Goal: Transaction & Acquisition: Purchase product/service

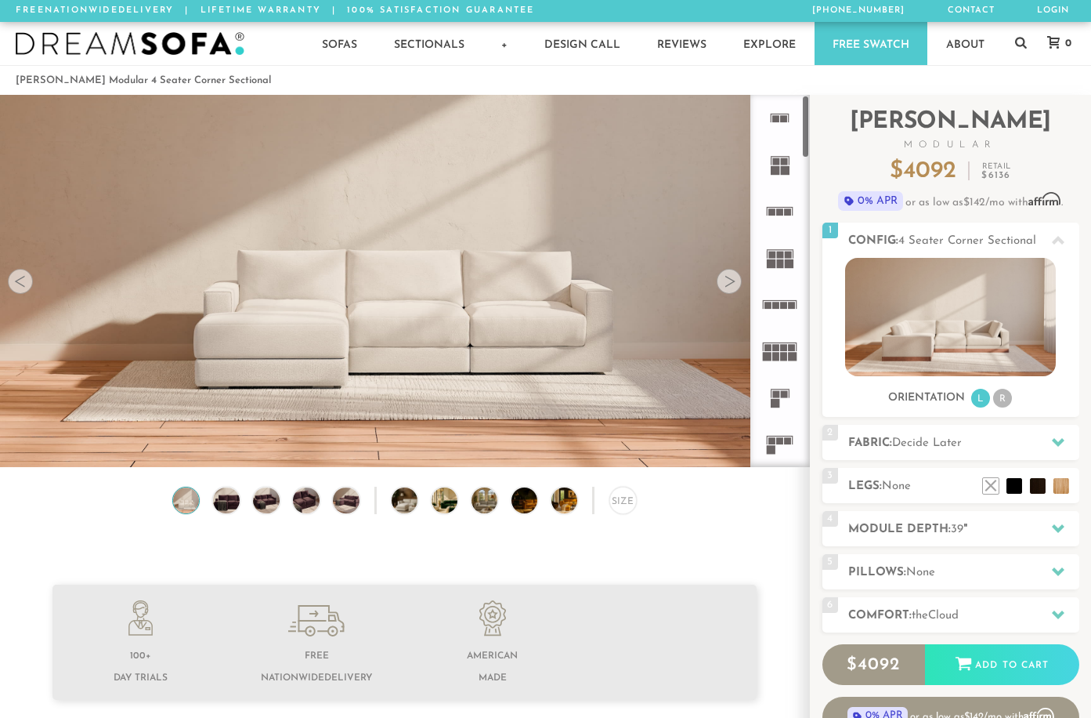
scroll to position [17104, 1080]
click at [221, 501] on img at bounding box center [226, 500] width 31 height 27
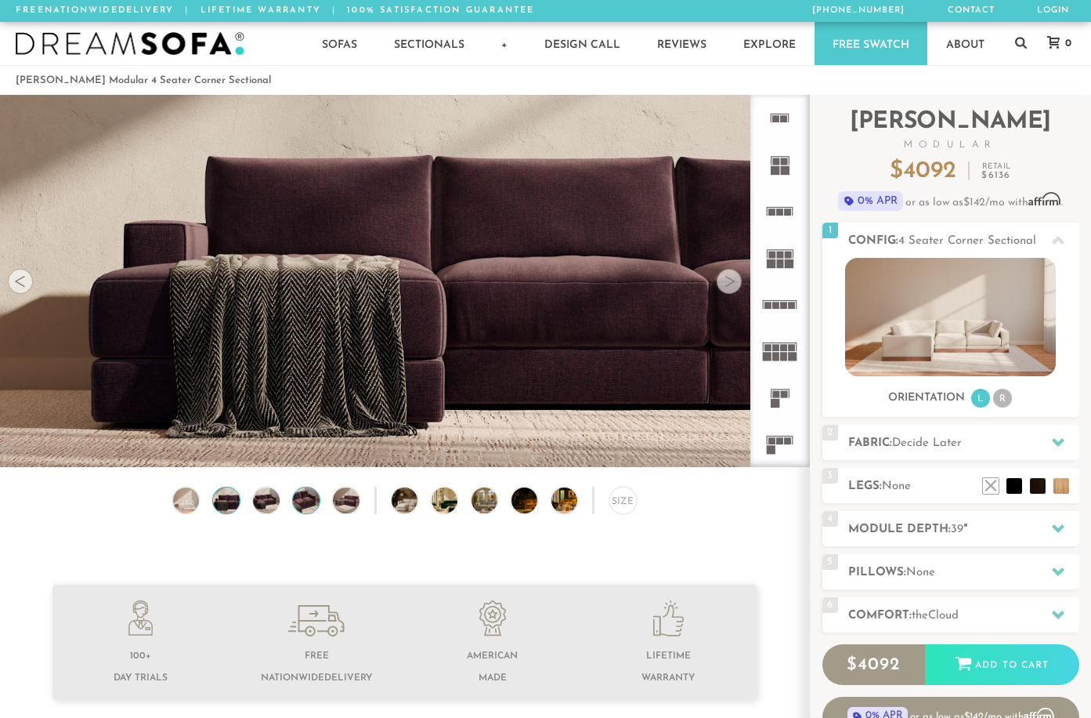
click at [309, 509] on img at bounding box center [306, 500] width 31 height 27
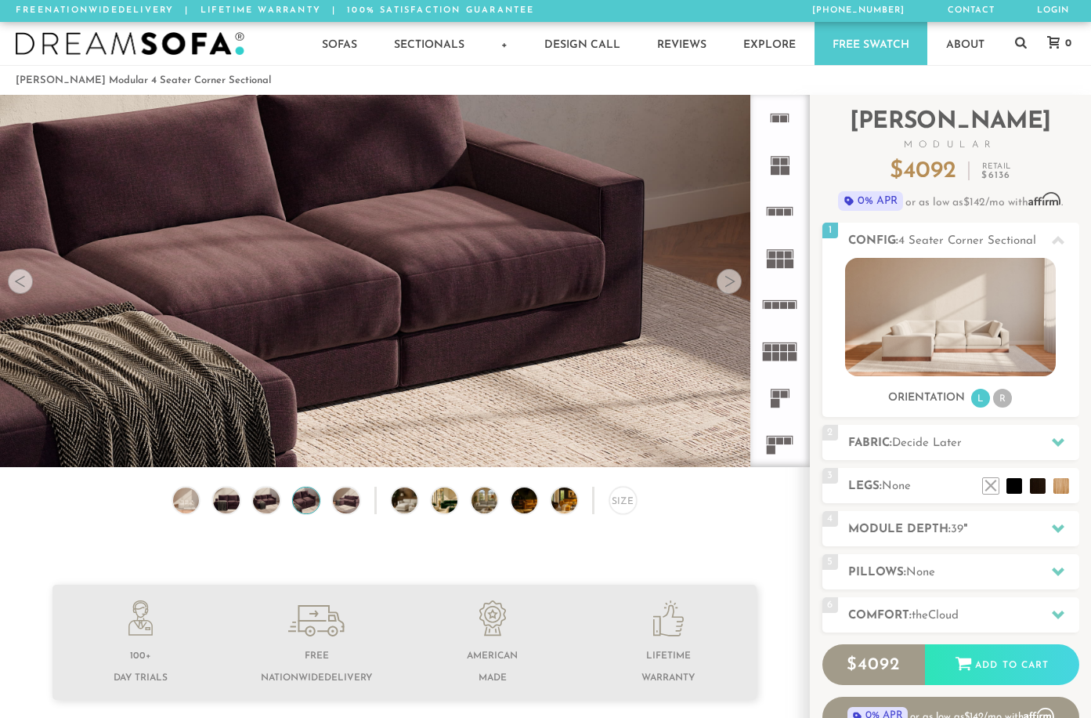
click at [308, 505] on img at bounding box center [306, 500] width 31 height 27
click at [306, 509] on img at bounding box center [306, 500] width 31 height 27
click at [346, 507] on img at bounding box center [346, 500] width 31 height 27
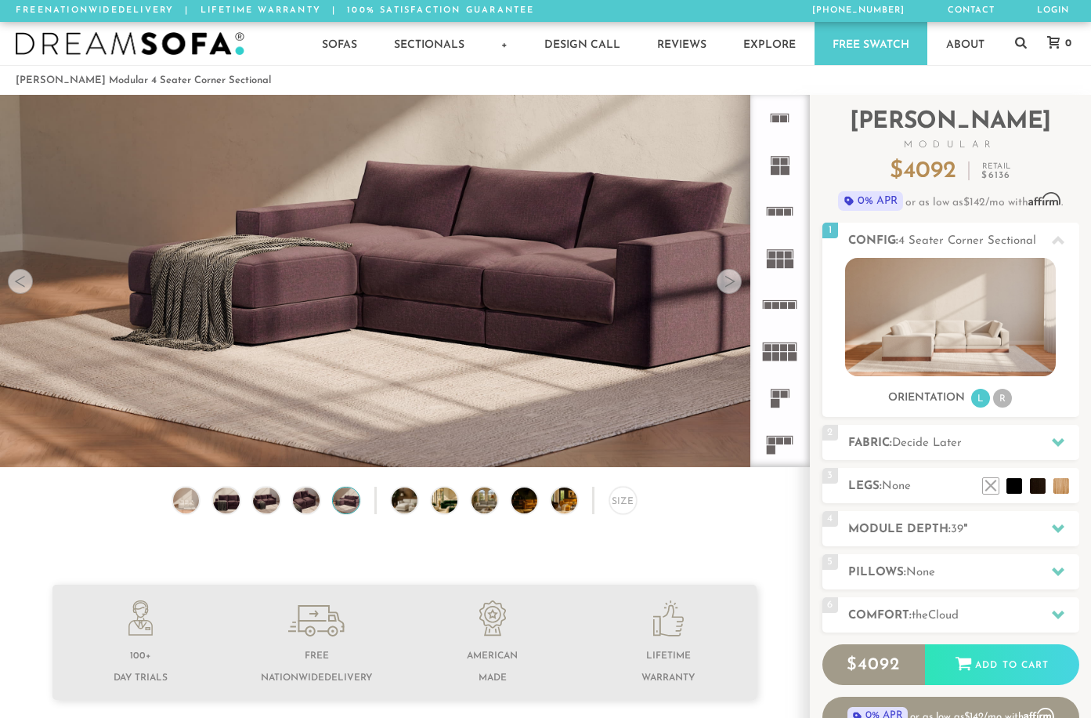
click at [388, 503] on div "Size" at bounding box center [404, 505] width 809 height 36
click at [398, 505] on img at bounding box center [415, 500] width 47 height 27
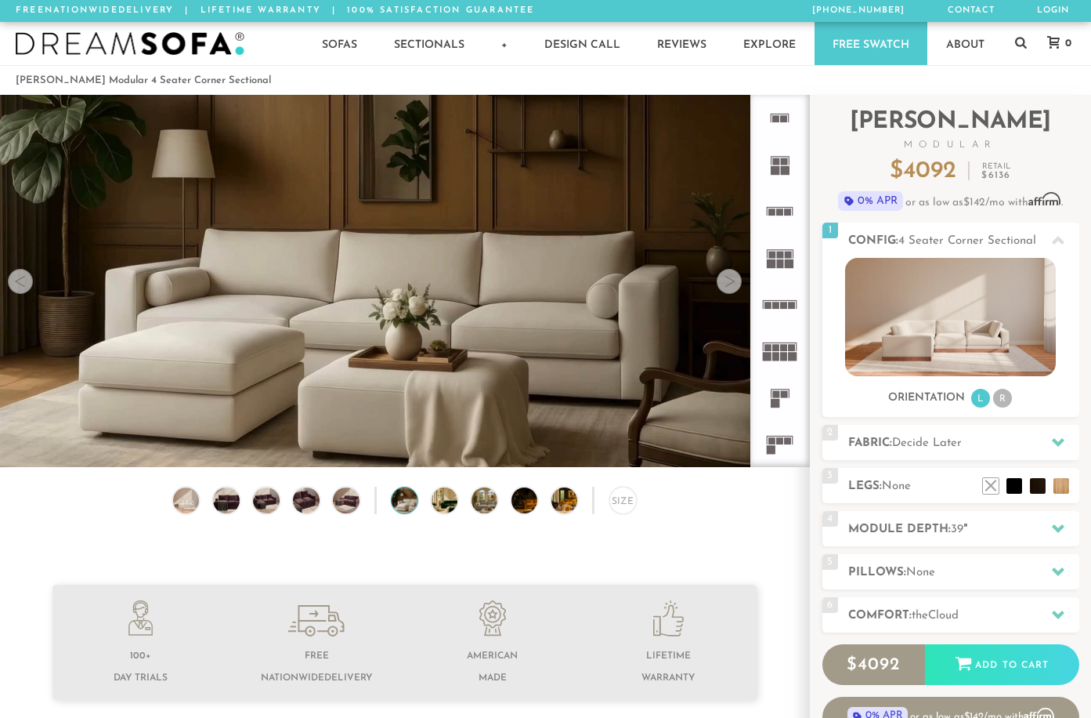
click at [419, 505] on div "Size" at bounding box center [404, 505] width 809 height 36
click at [432, 505] on img at bounding box center [455, 500] width 47 height 27
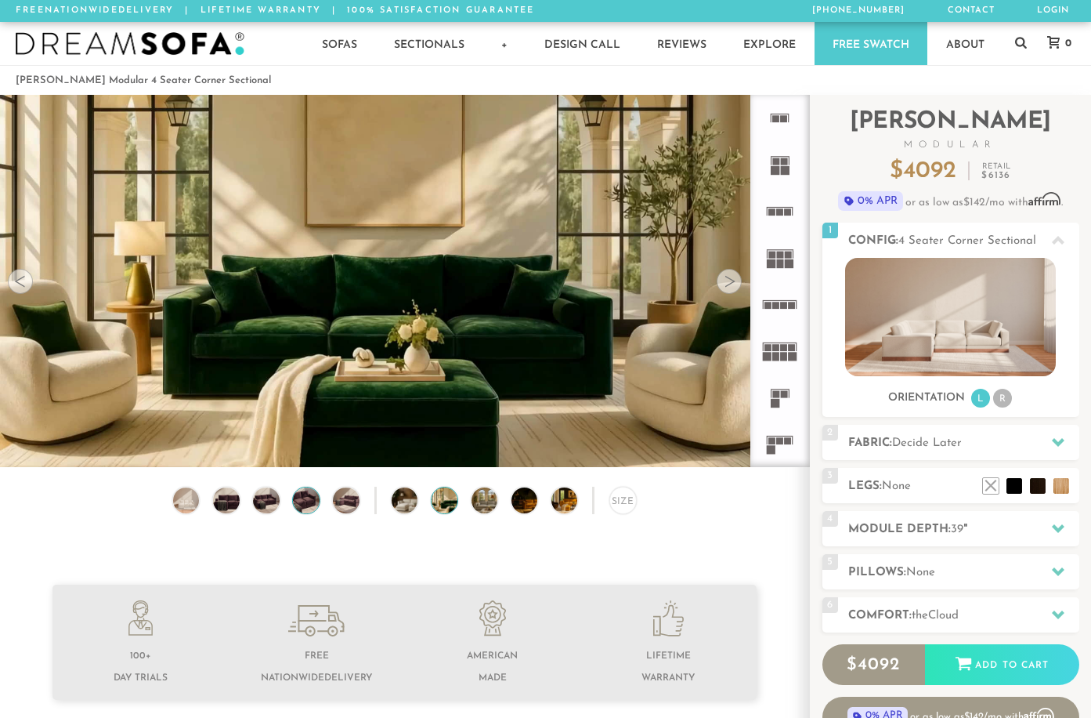
click at [314, 512] on img at bounding box center [306, 500] width 31 height 27
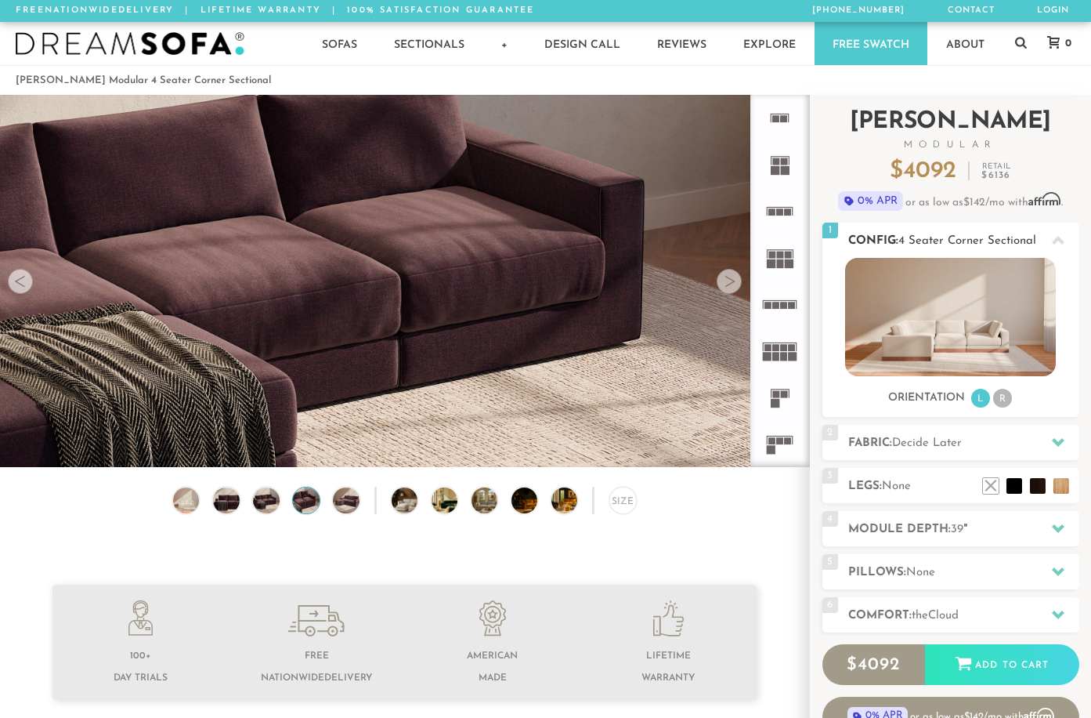
click at [1010, 395] on li "R" at bounding box center [1003, 398] width 19 height 19
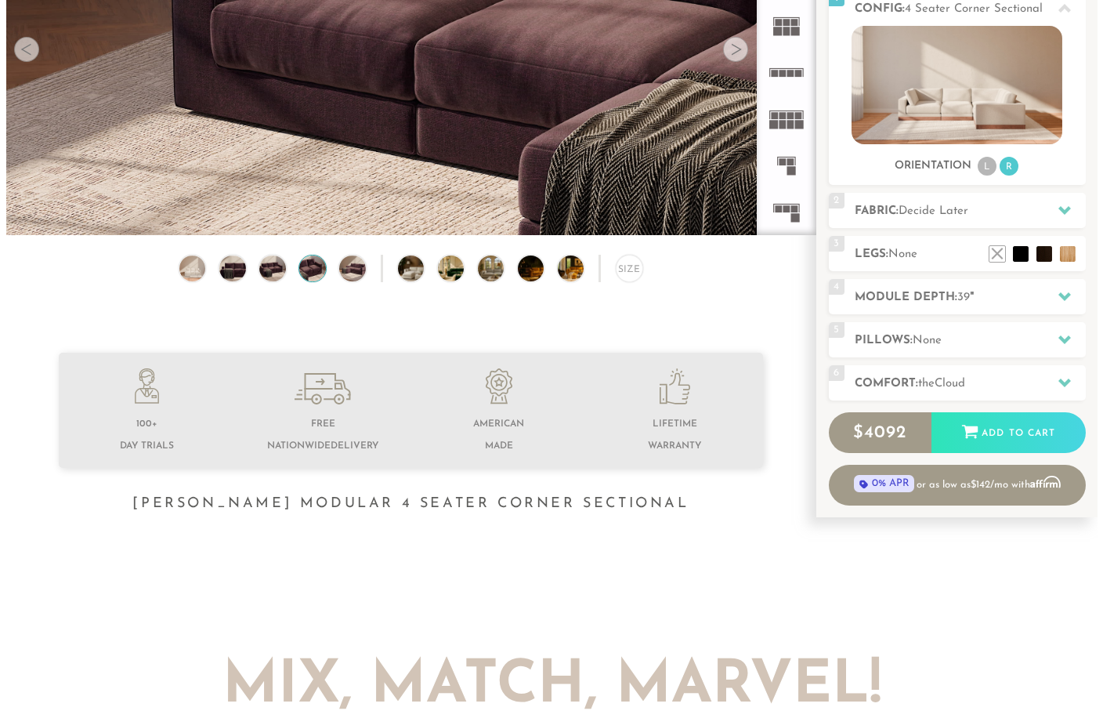
scroll to position [0, 0]
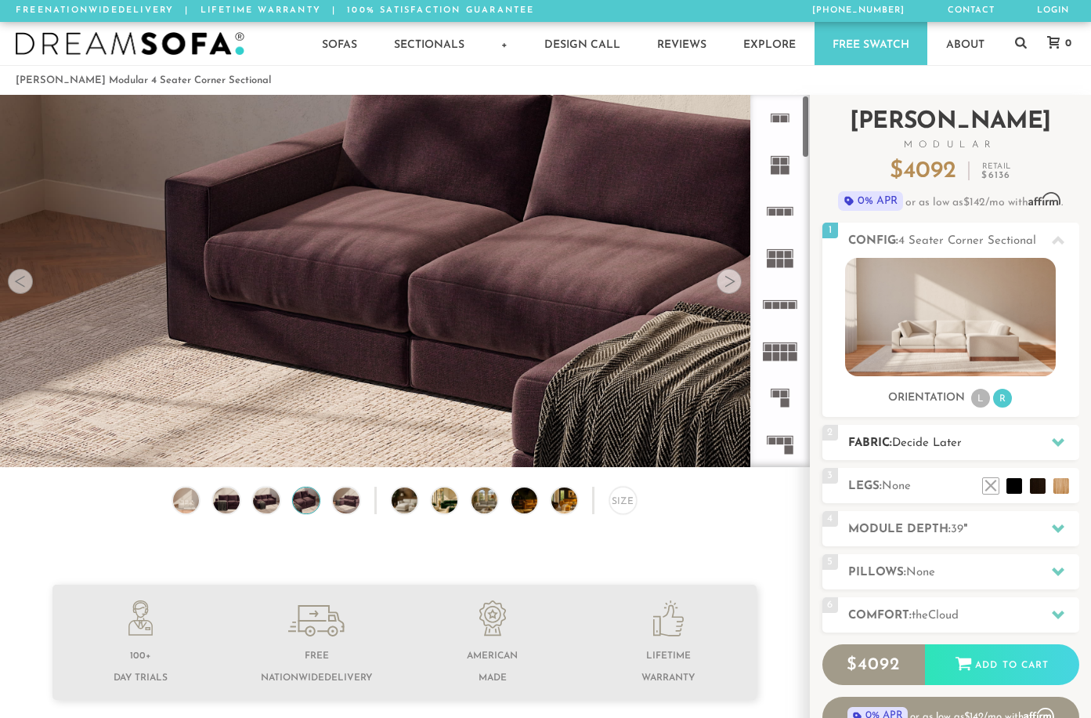
click at [857, 444] on h2 "Fabric: Decide Later" at bounding box center [964, 443] width 231 height 18
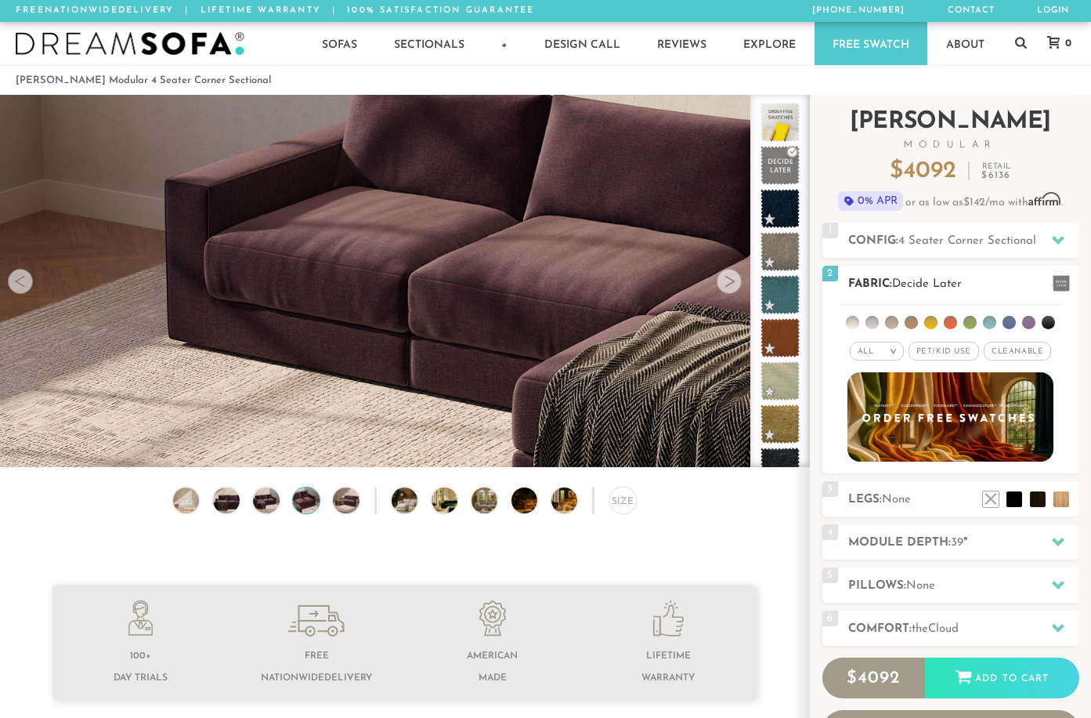
click at [927, 359] on span "Pet/Kid Use x" at bounding box center [944, 351] width 71 height 19
click at [1029, 324] on li at bounding box center [1029, 322] width 13 height 13
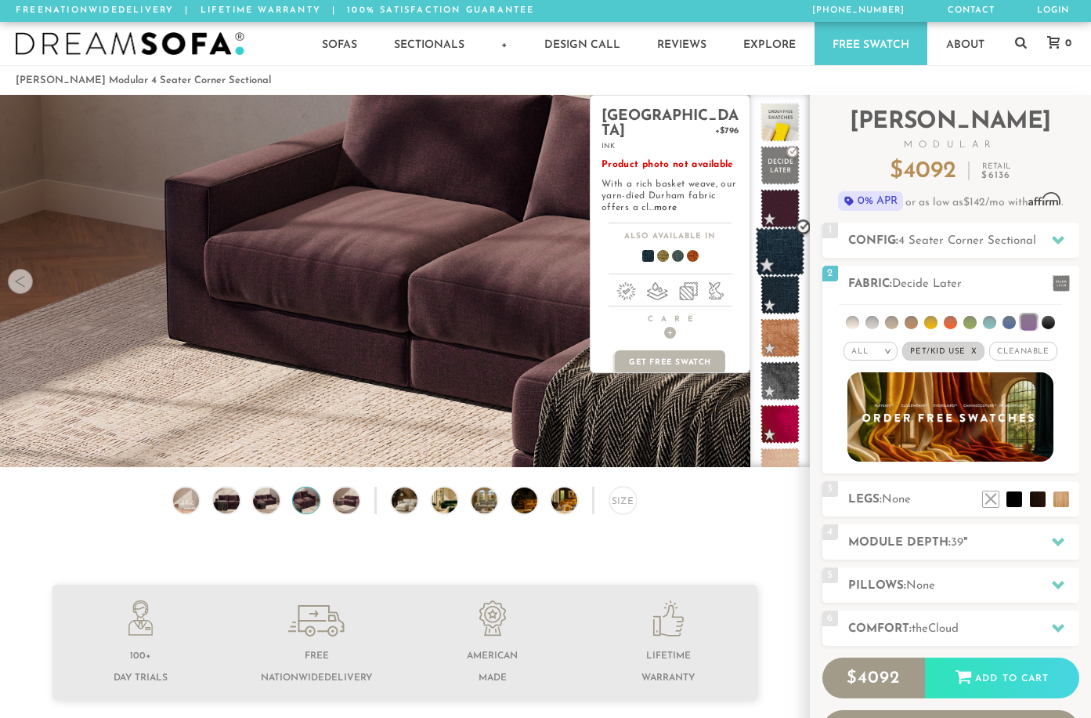
click at [773, 247] on span at bounding box center [780, 251] width 49 height 49
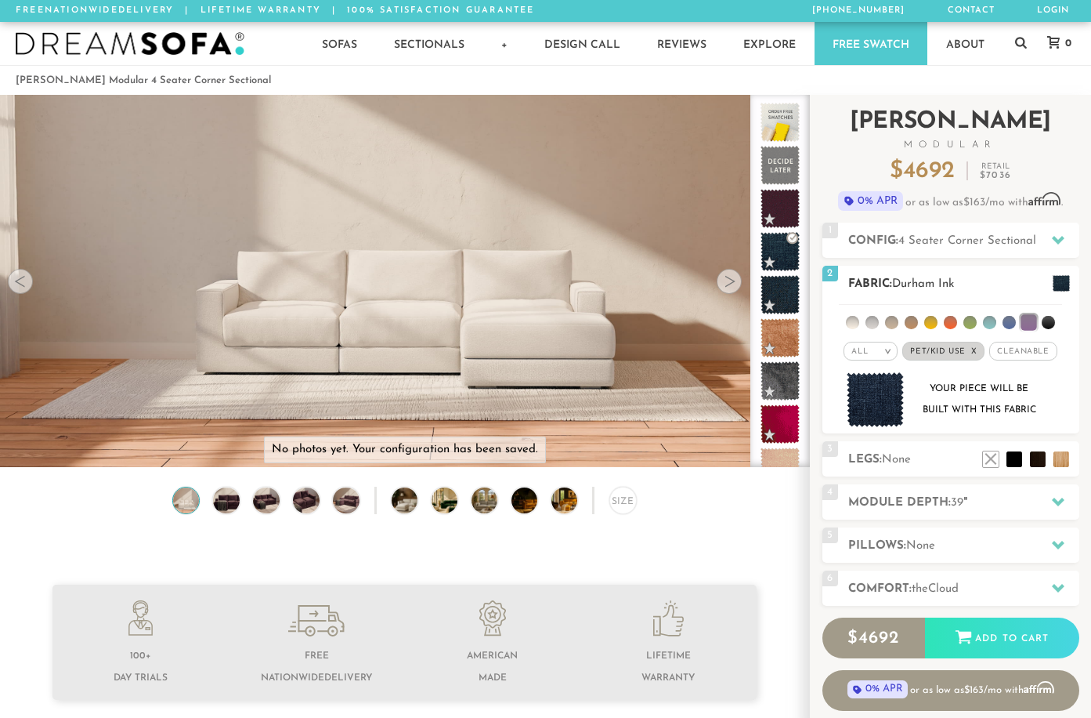
click at [973, 350] on em "x" at bounding box center [975, 351] width 6 height 9
click at [889, 393] on img at bounding box center [876, 400] width 58 height 56
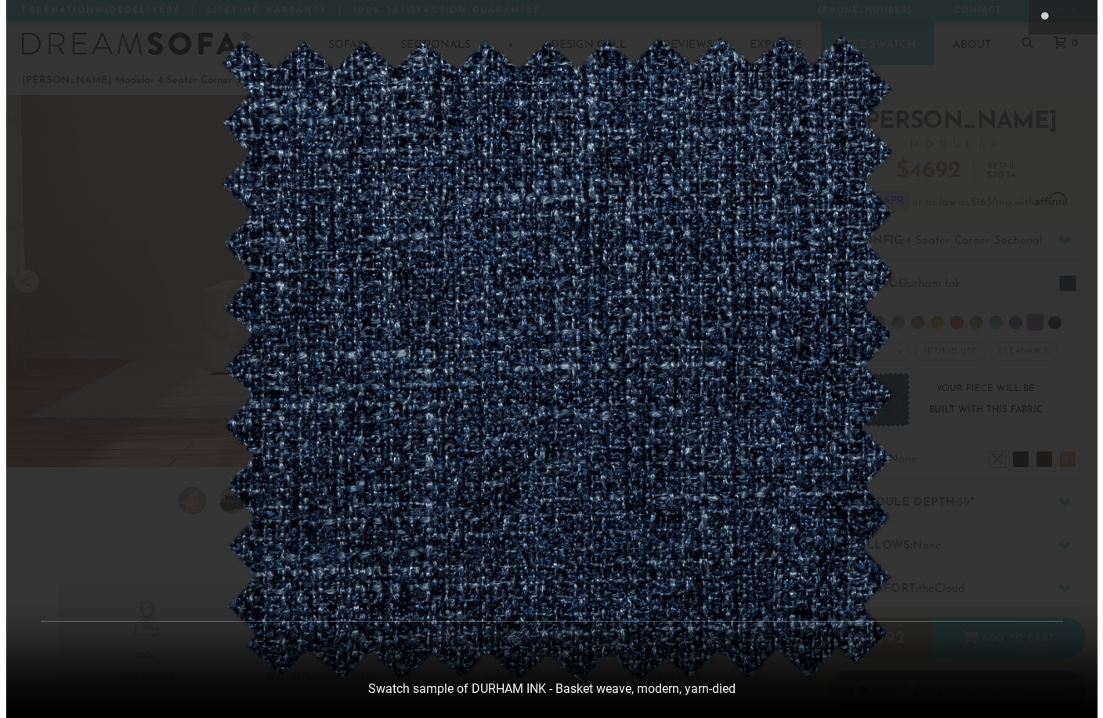
scroll to position [17125, 1091]
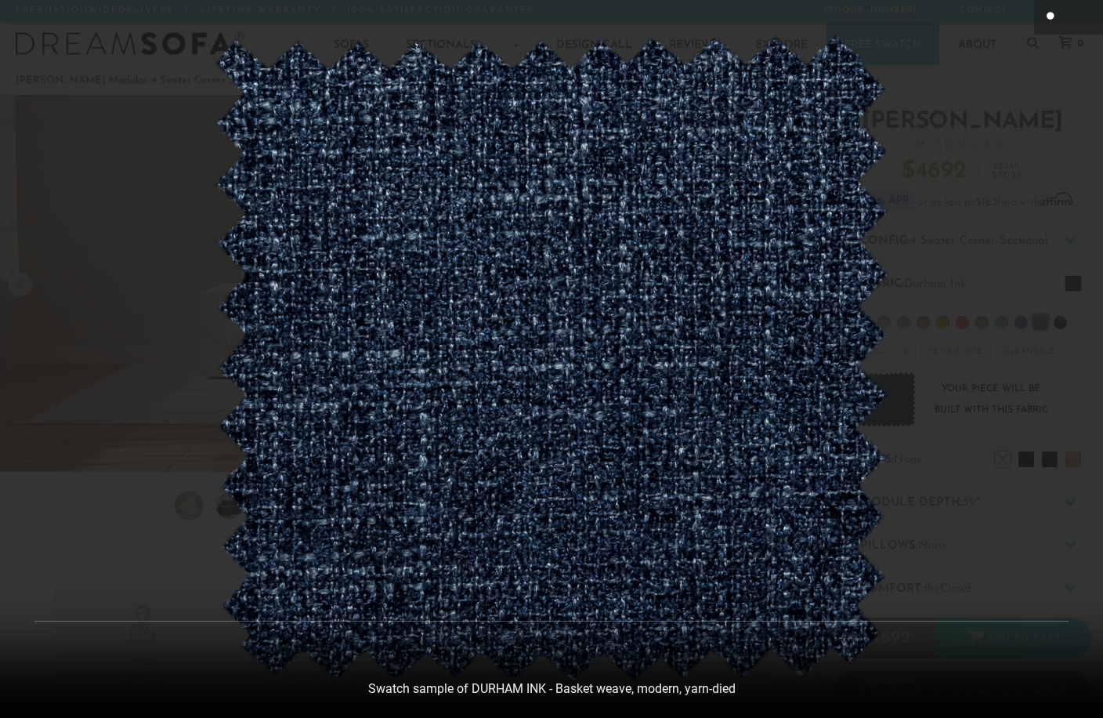
click at [1051, 14] on icon at bounding box center [1052, 16] width 10 height 9
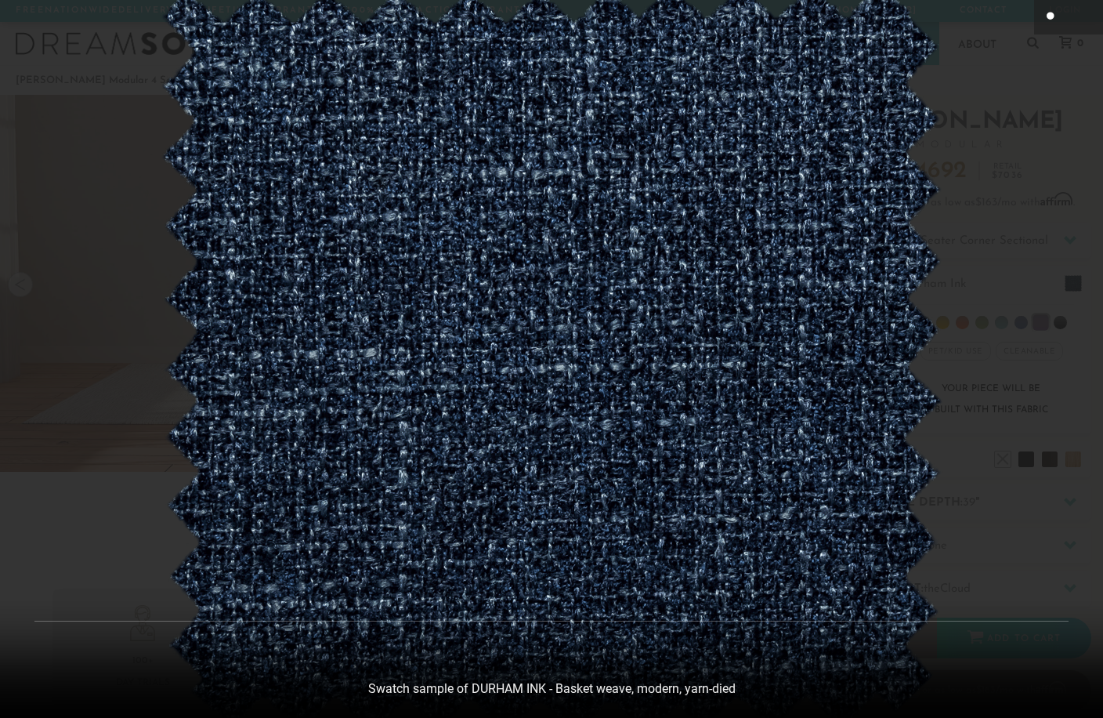
click at [1048, 13] on icon at bounding box center [1052, 16] width 10 height 9
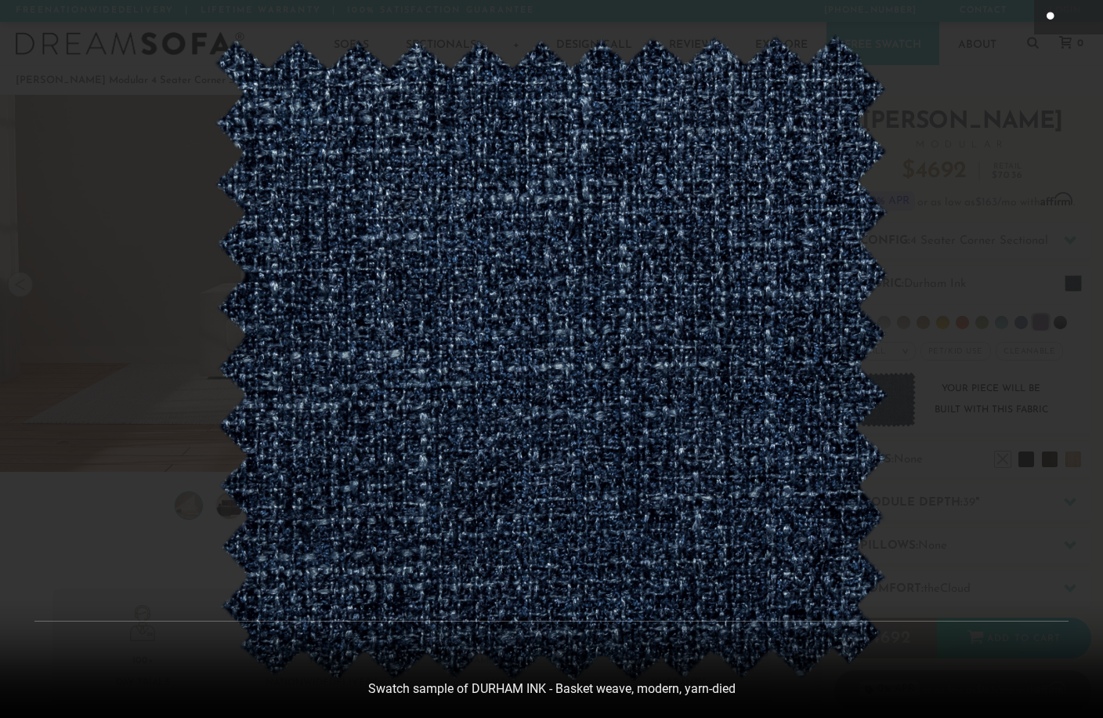
click at [1048, 13] on icon at bounding box center [1052, 16] width 10 height 9
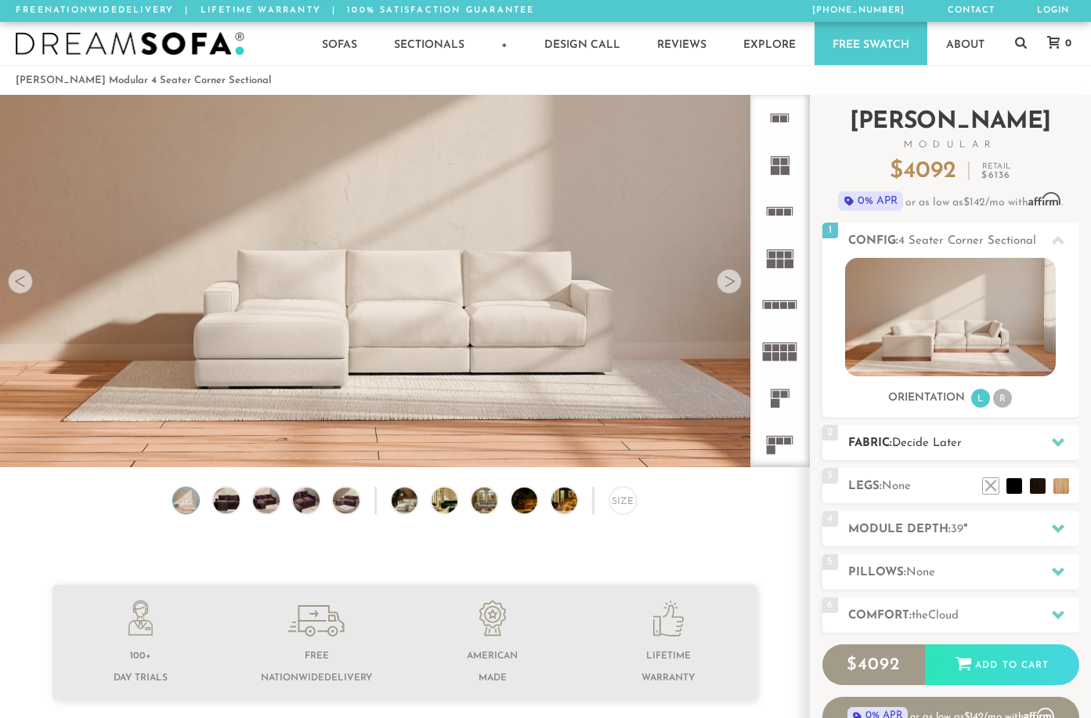
click at [947, 443] on span "Decide Later" at bounding box center [927, 443] width 70 height 12
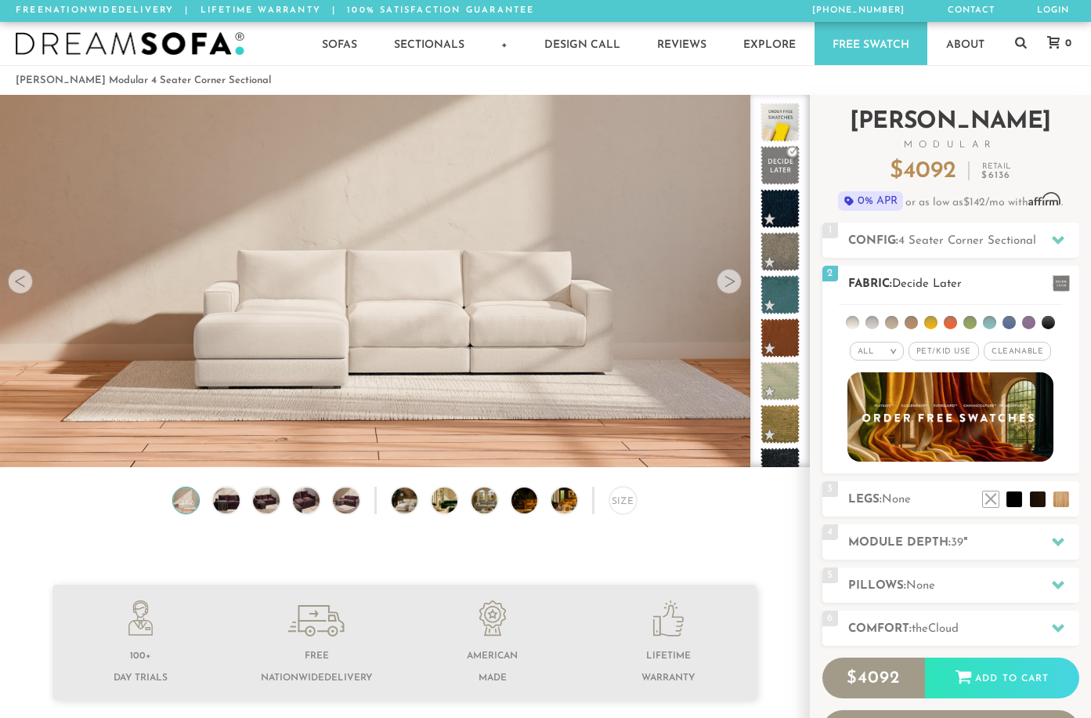
click at [960, 284] on span "Decide Later" at bounding box center [927, 284] width 70 height 12
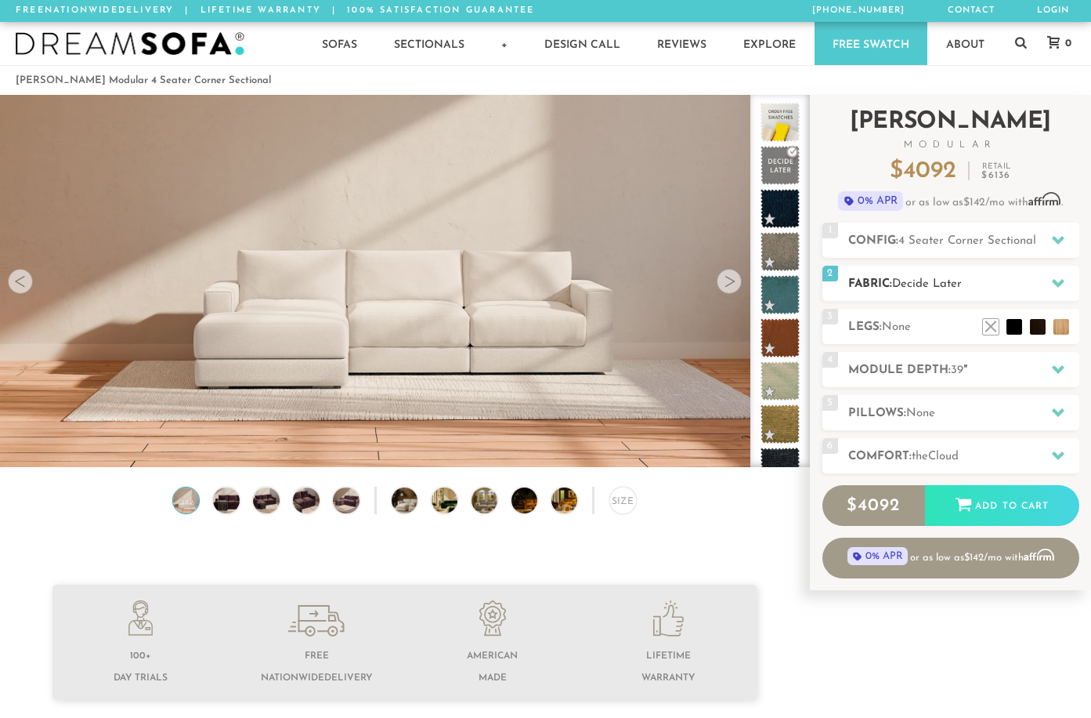
click at [956, 289] on span "Decide Later" at bounding box center [927, 284] width 70 height 12
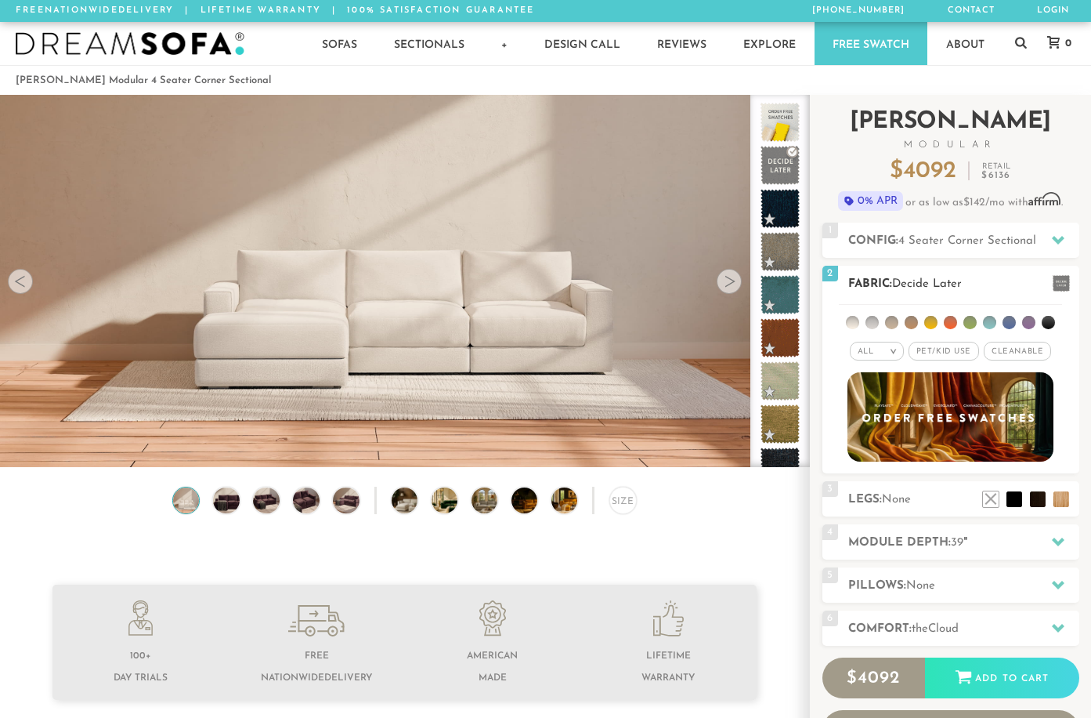
click at [950, 345] on span "Pet/Kid Use x" at bounding box center [944, 351] width 71 height 19
click at [1048, 322] on li at bounding box center [1048, 322] width 13 height 13
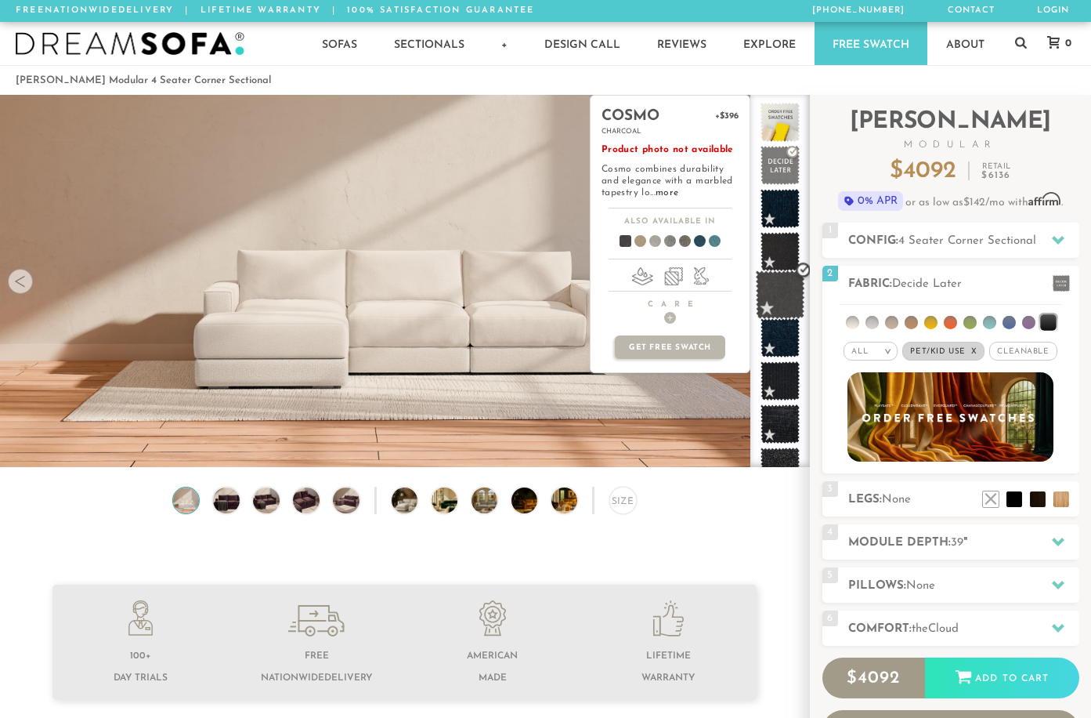
click at [778, 297] on span at bounding box center [780, 294] width 49 height 49
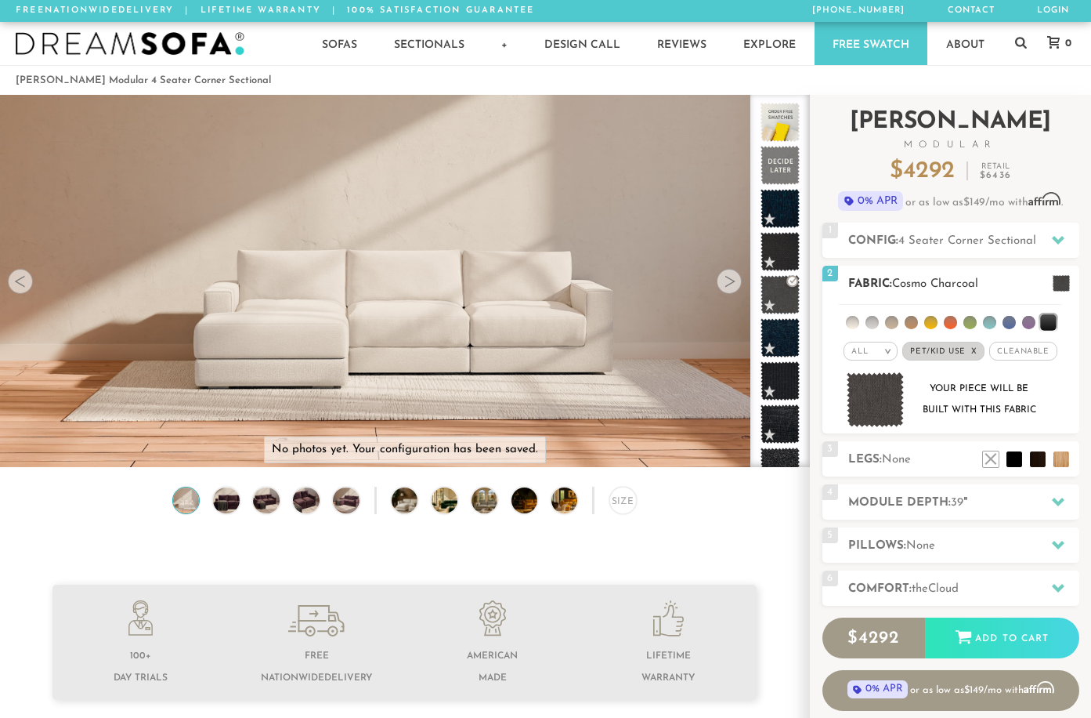
click at [887, 400] on img at bounding box center [876, 400] width 58 height 56
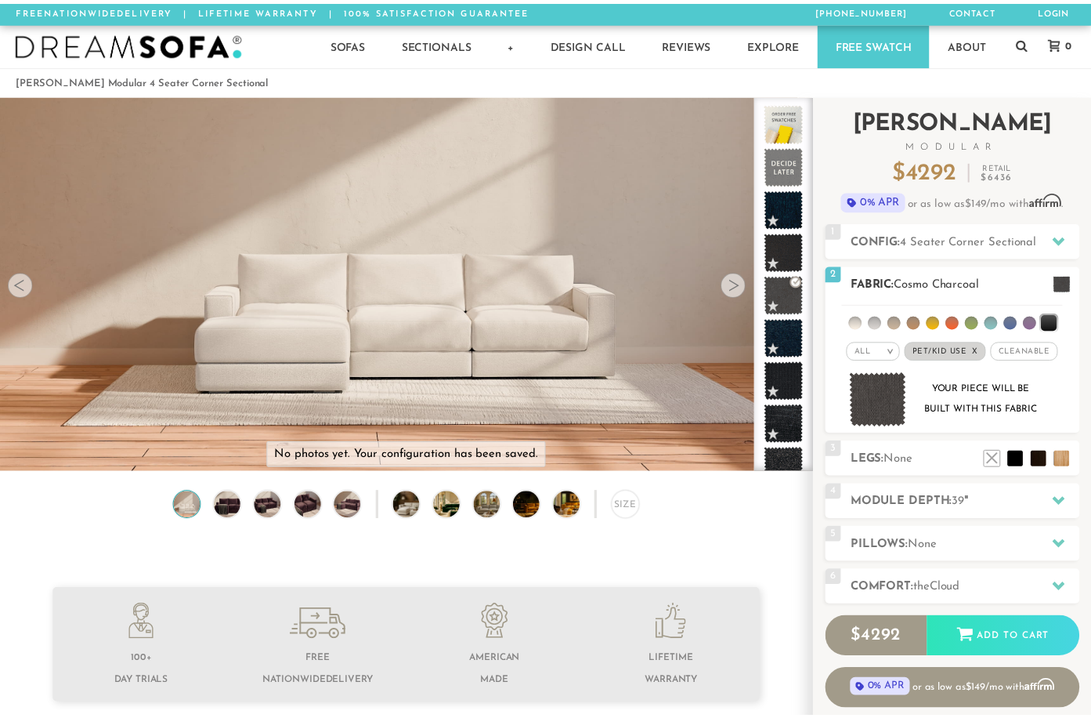
scroll to position [17125, 1091]
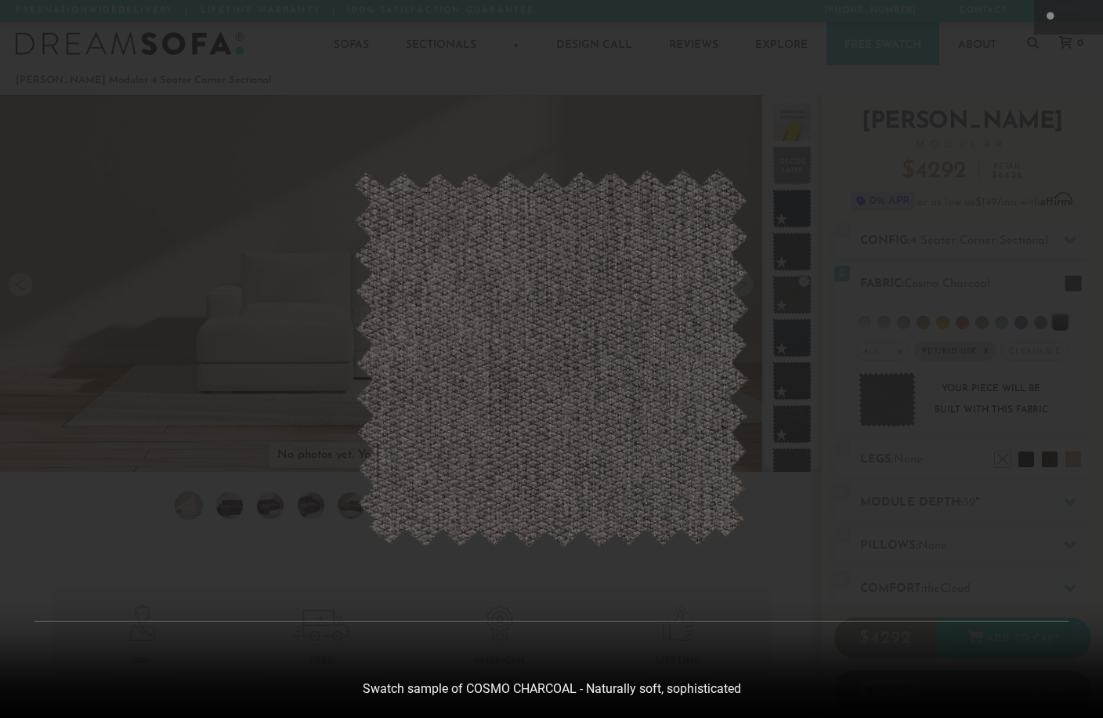
click at [663, 357] on img at bounding box center [551, 358] width 396 height 380
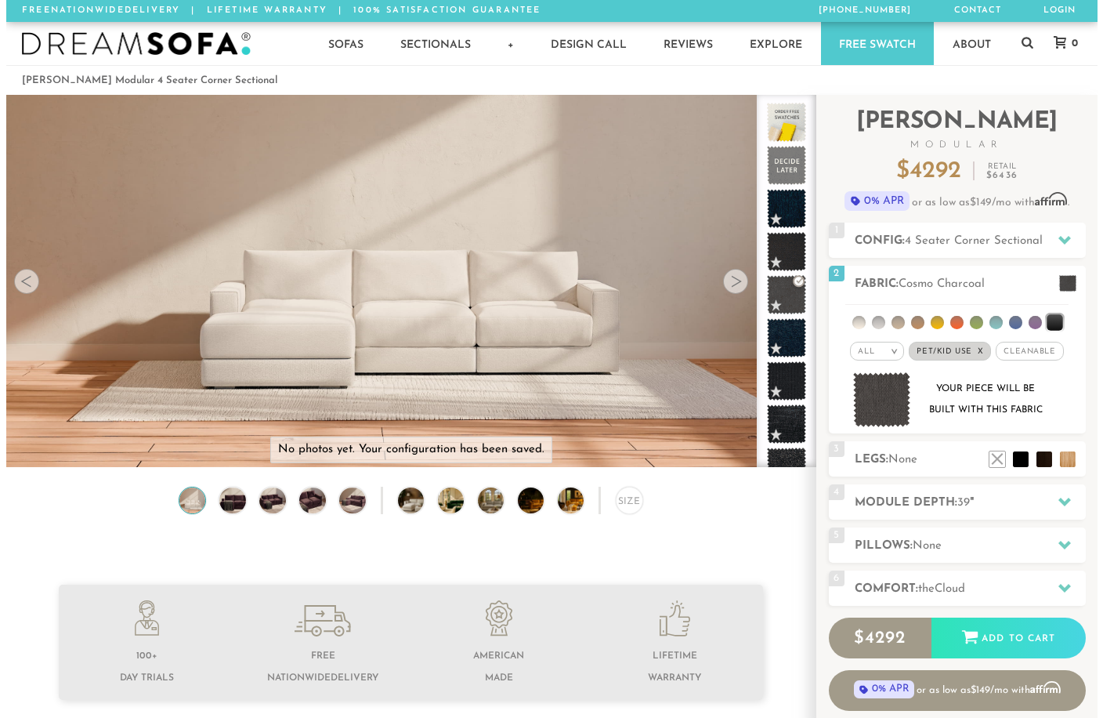
scroll to position [17104, 1080]
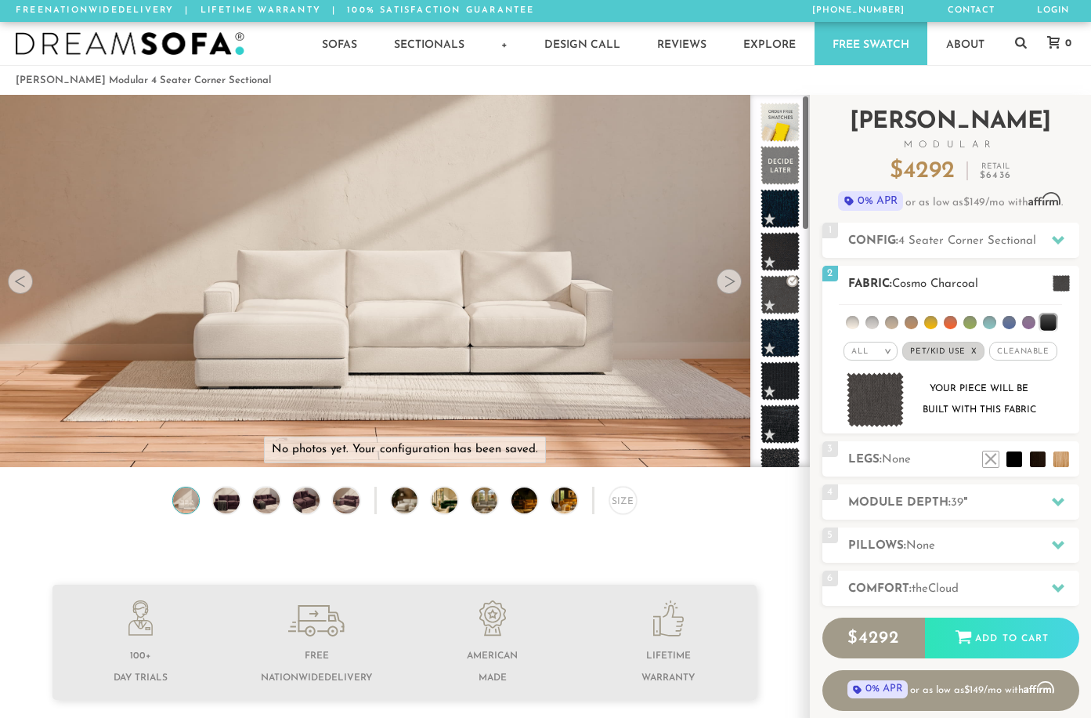
click at [872, 397] on img at bounding box center [876, 400] width 58 height 56
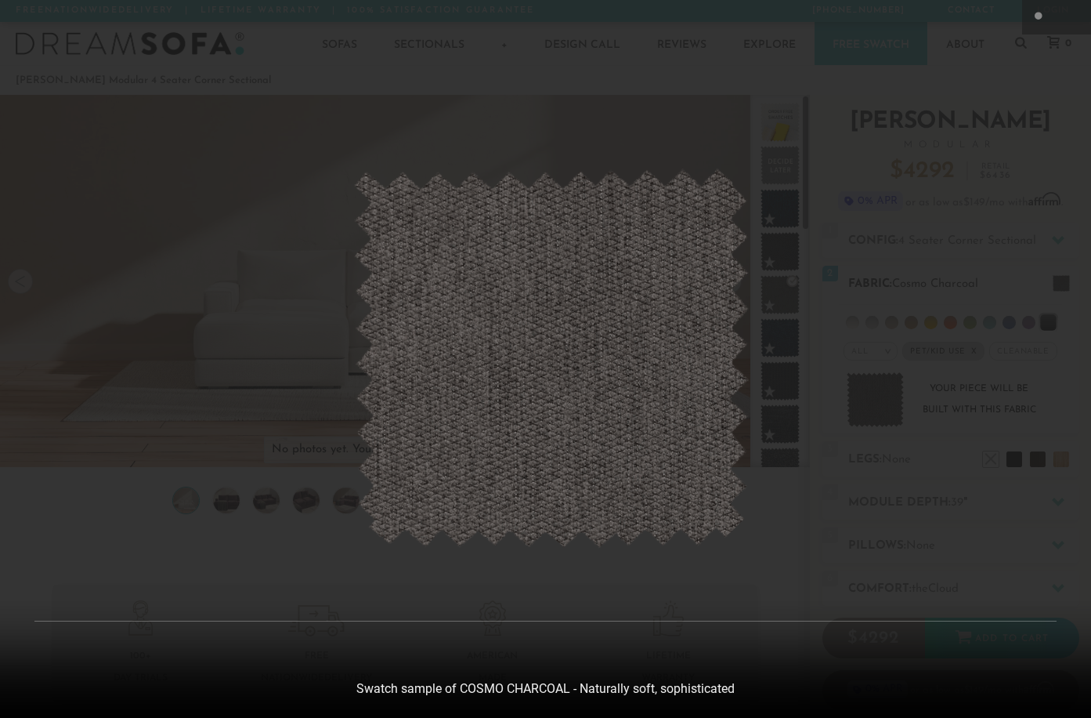
scroll to position [17125, 1091]
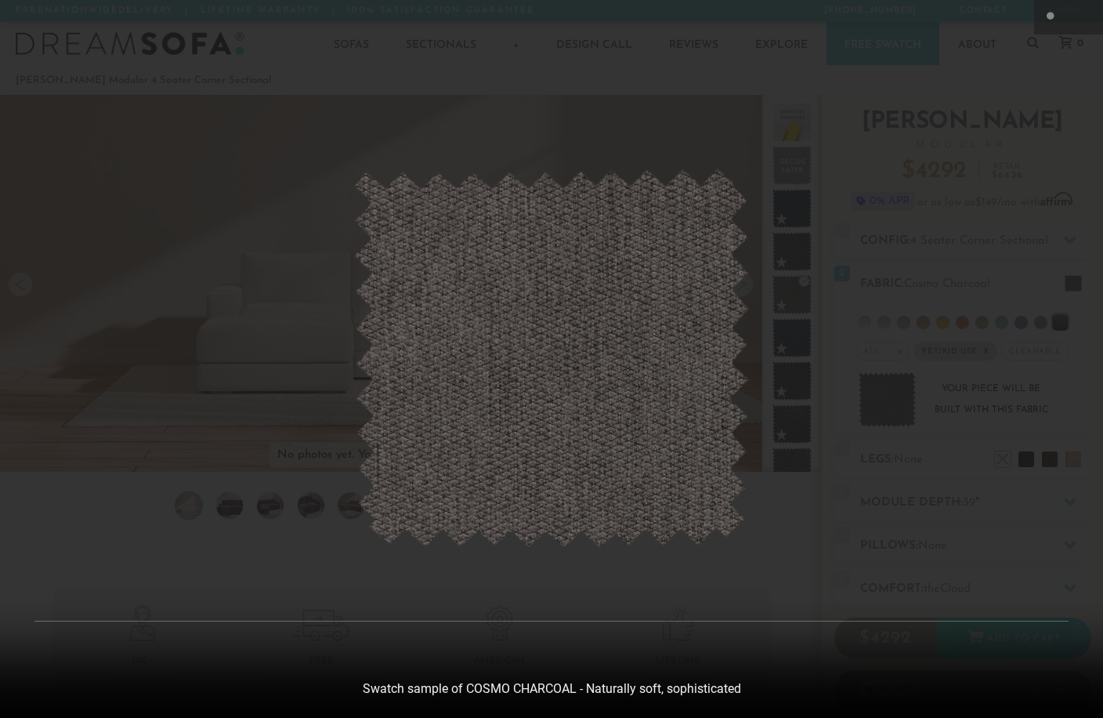
click at [983, 92] on div at bounding box center [551, 359] width 1103 height 718
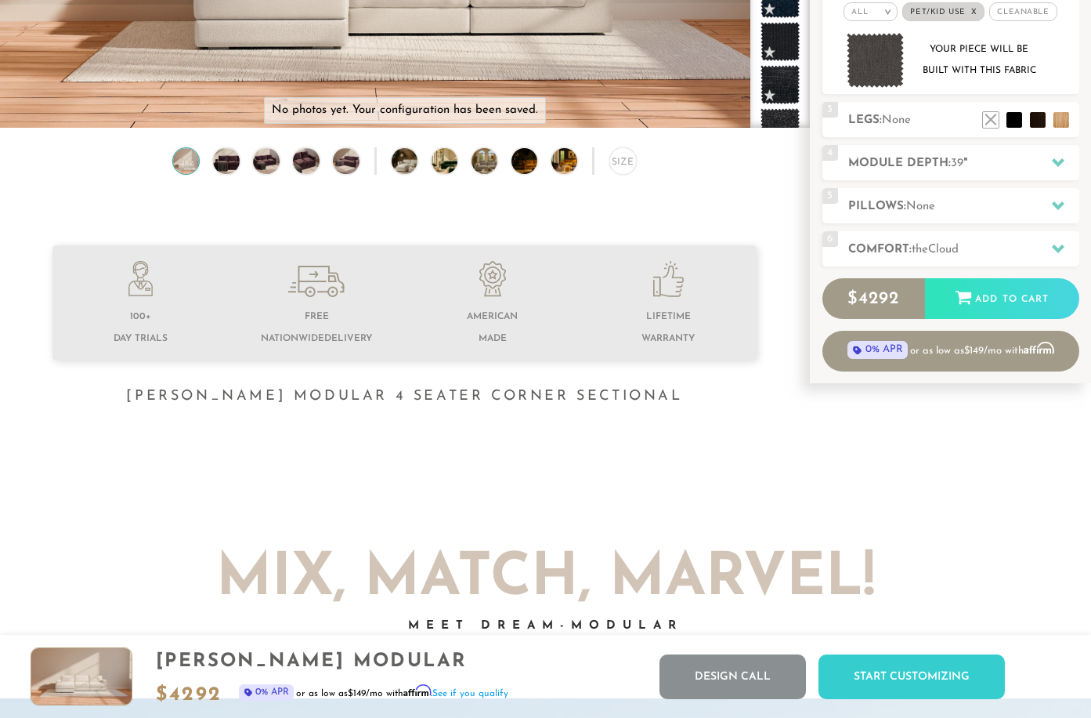
scroll to position [0, 0]
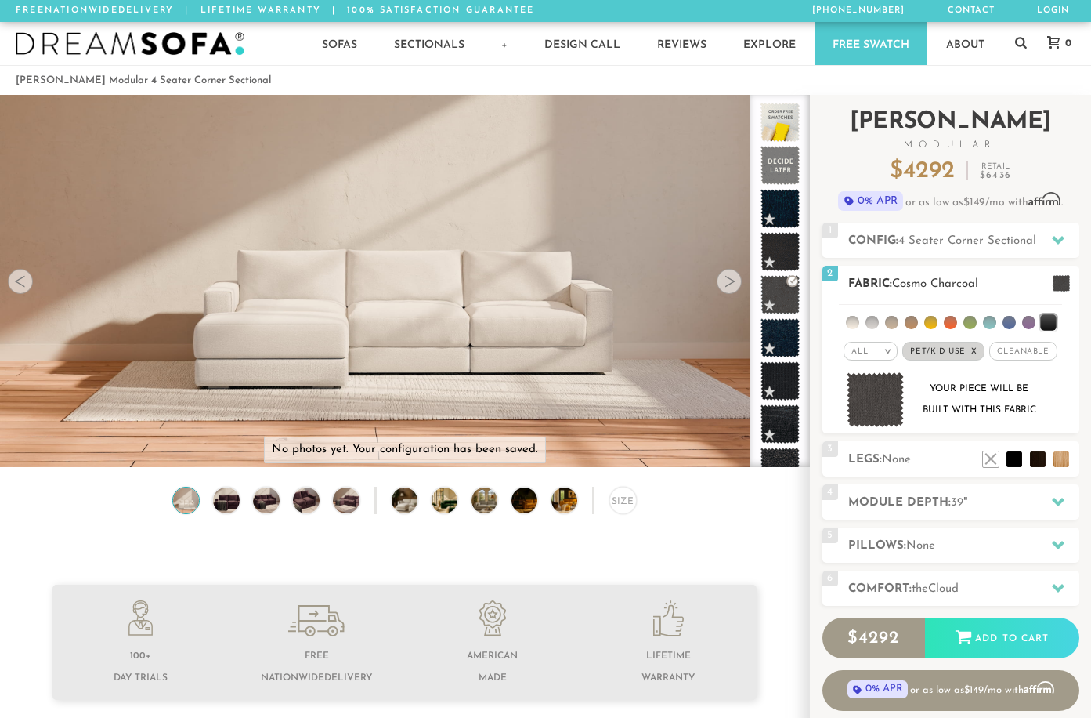
click at [967, 352] on span "Pet/Kid Use x" at bounding box center [944, 351] width 82 height 19
click at [769, 168] on span at bounding box center [780, 165] width 49 height 49
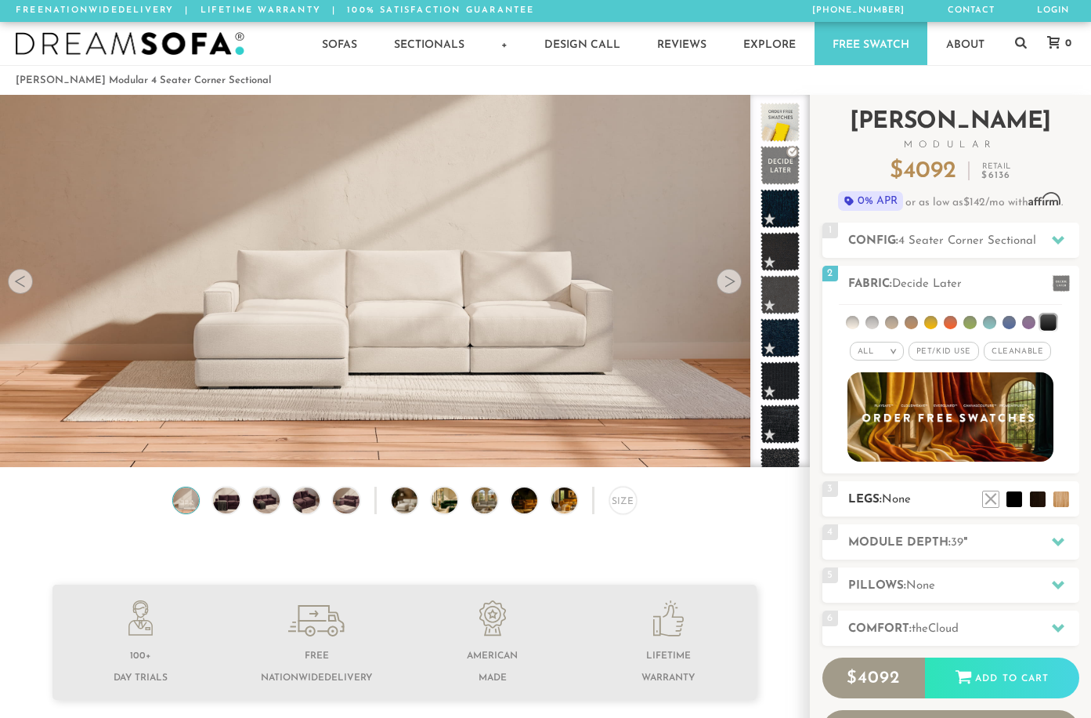
click at [904, 495] on span "None" at bounding box center [896, 500] width 29 height 12
click at [1034, 497] on li at bounding box center [1014, 475] width 63 height 63
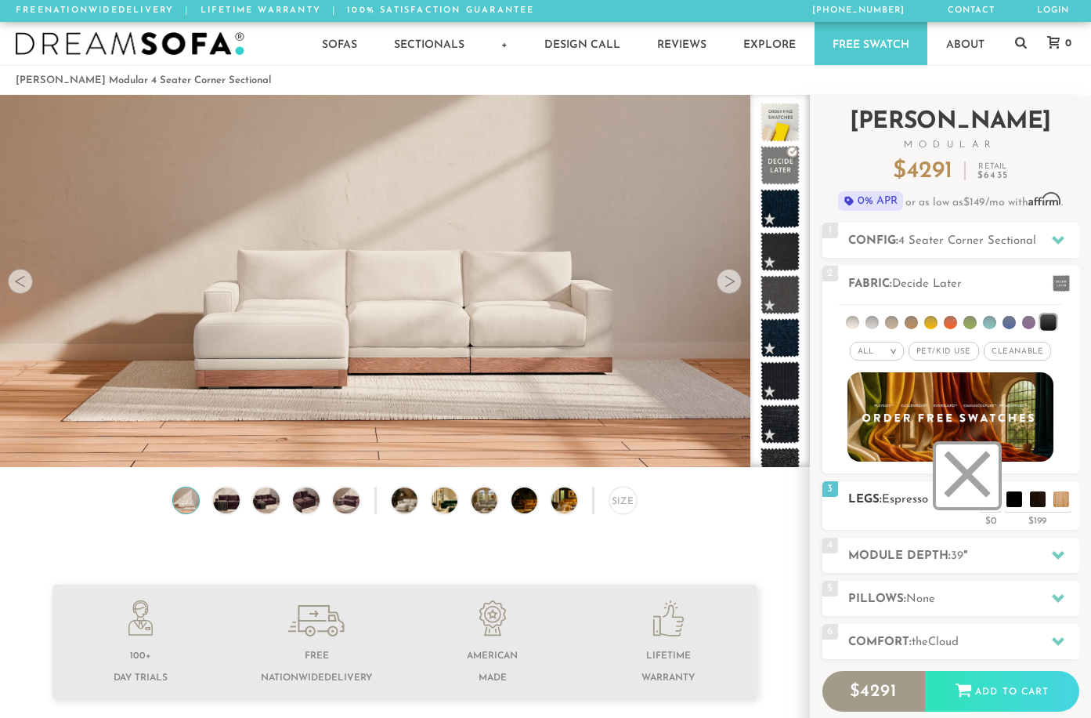
click at [993, 498] on li at bounding box center [967, 475] width 63 height 63
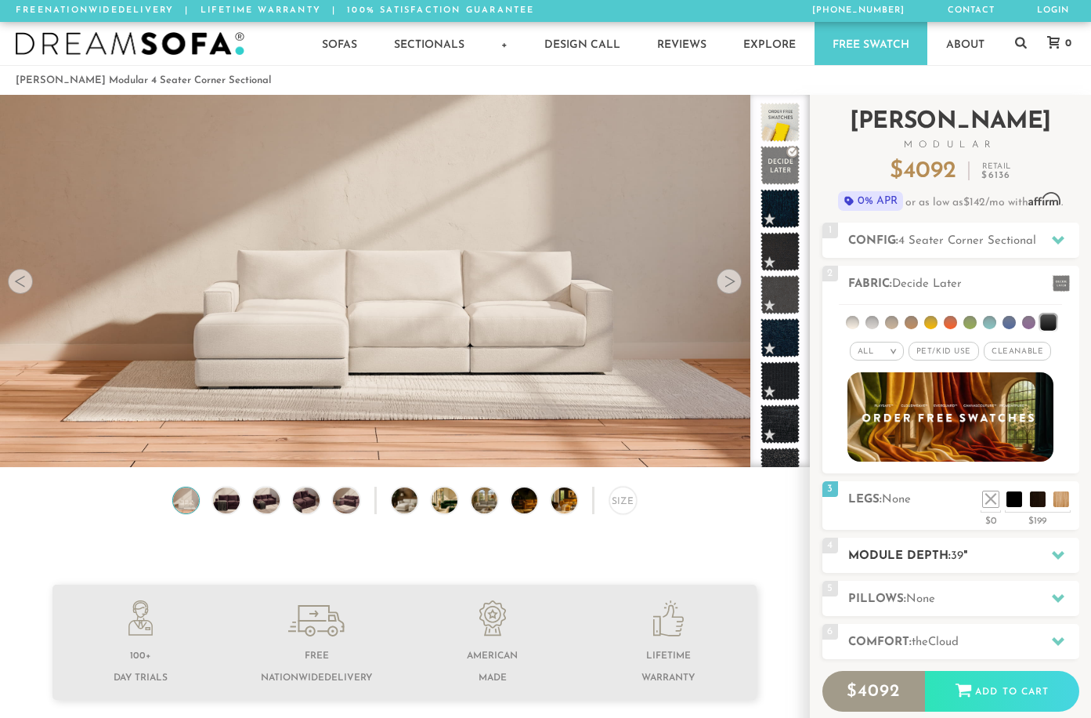
click at [915, 557] on h2 "Module Depth: 39 "" at bounding box center [964, 556] width 231 height 18
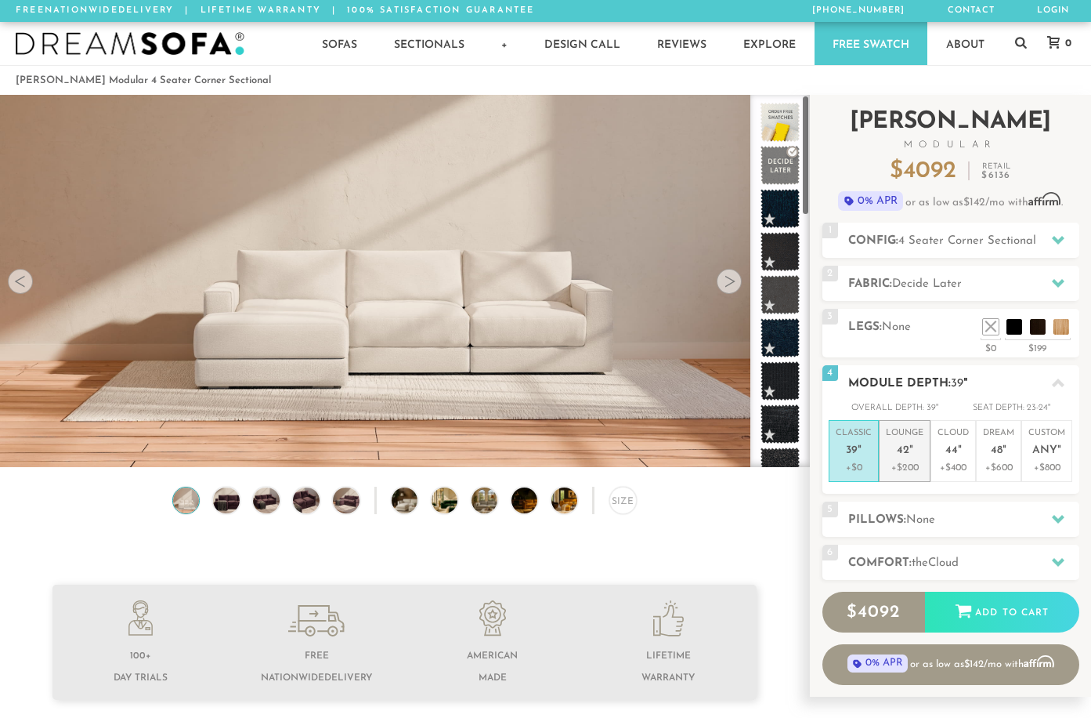
click at [907, 463] on p "+$200" at bounding box center [905, 468] width 38 height 14
click at [845, 465] on p "+$0" at bounding box center [854, 468] width 36 height 14
click at [930, 505] on div "5 Pillows: None" at bounding box center [951, 518] width 257 height 35
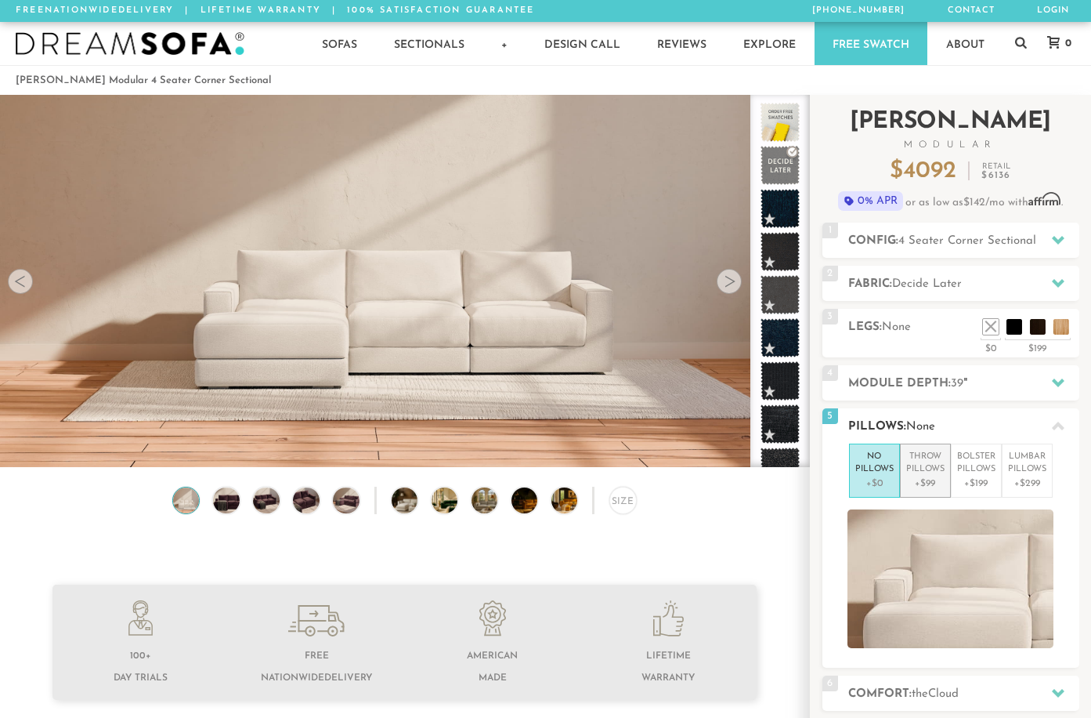
click at [921, 467] on p "Throw Pillows" at bounding box center [926, 464] width 38 height 26
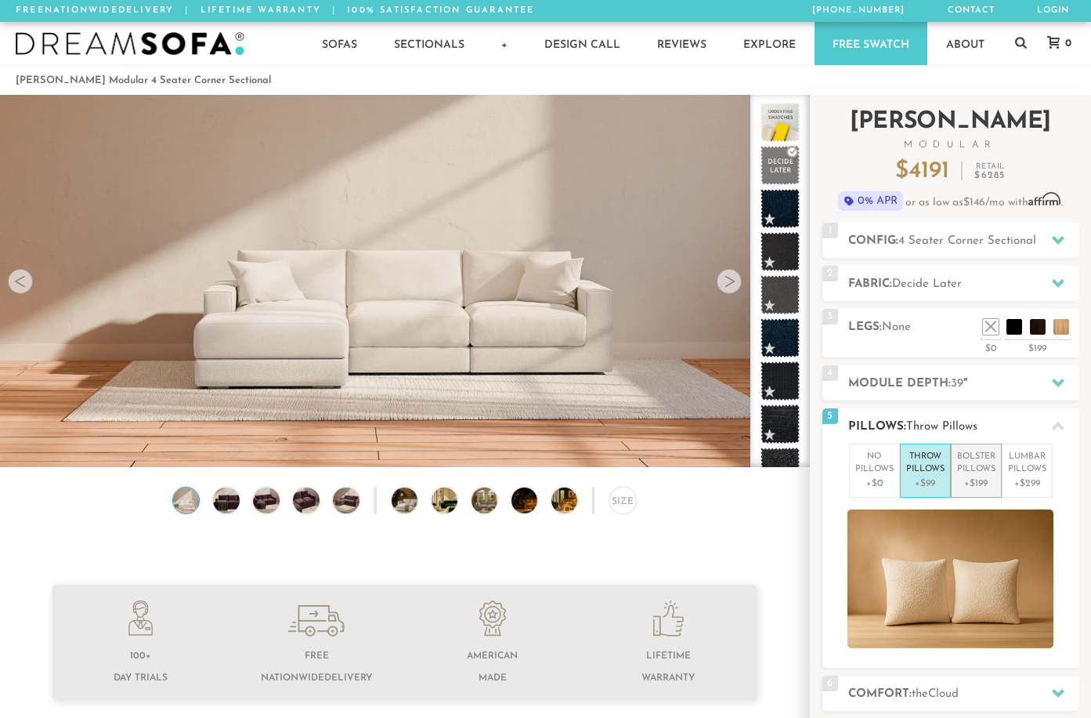
click at [972, 483] on p "+$199" at bounding box center [976, 483] width 38 height 14
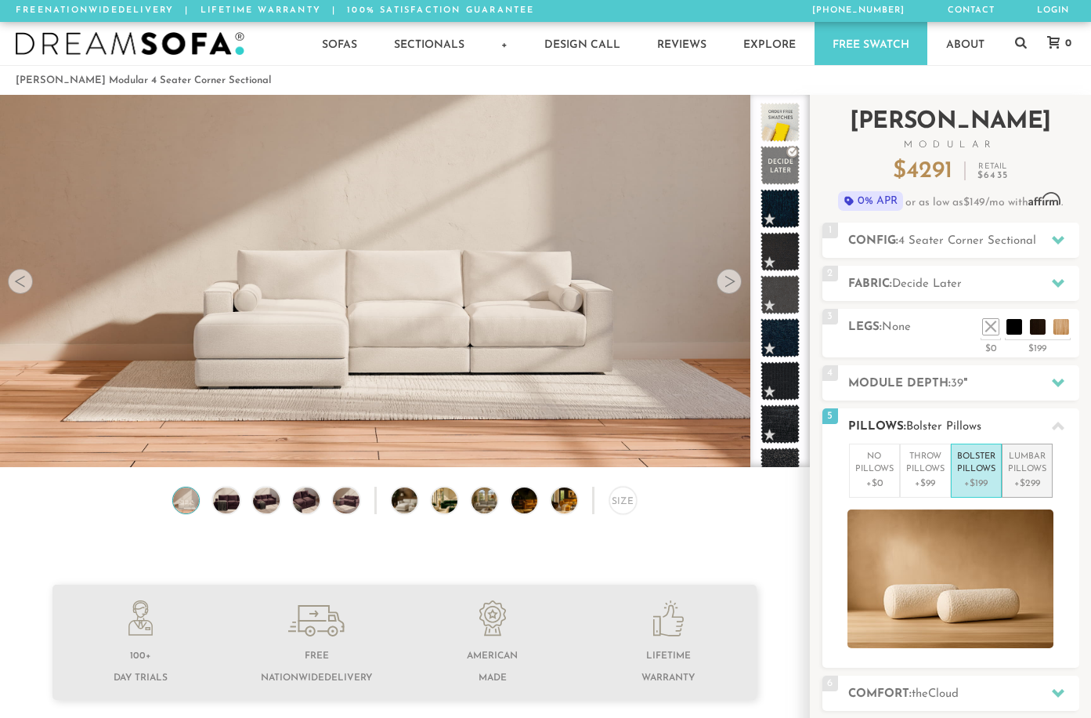
click at [1019, 483] on p "+$299" at bounding box center [1027, 483] width 38 height 14
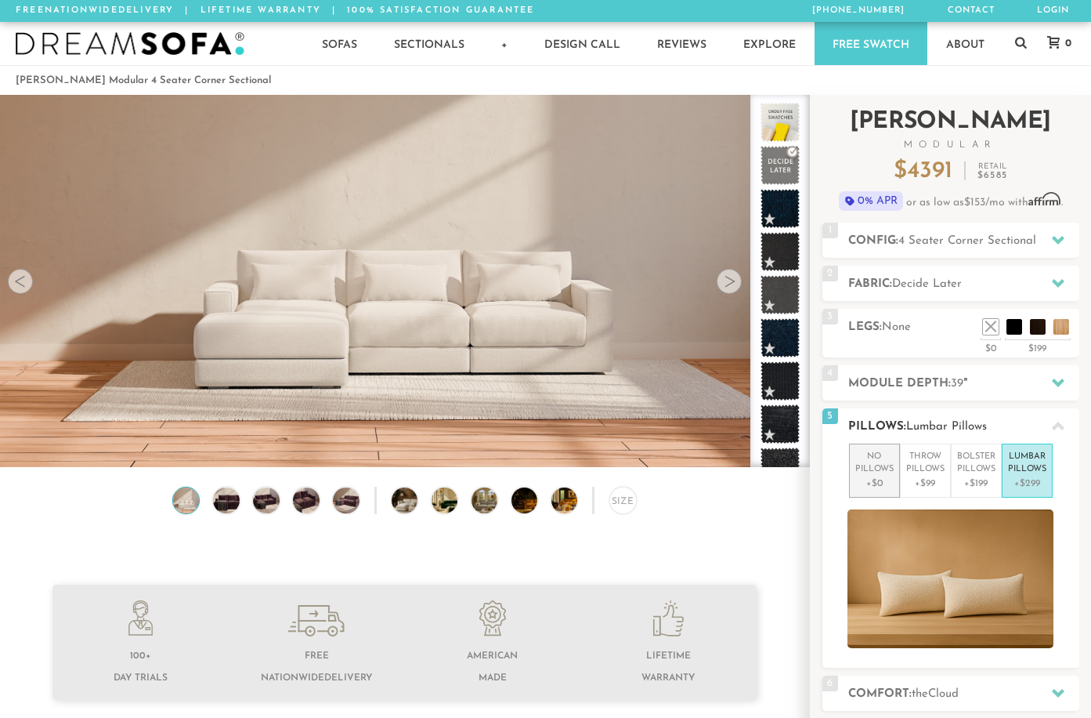
click at [881, 468] on p "No Pillows" at bounding box center [875, 464] width 38 height 26
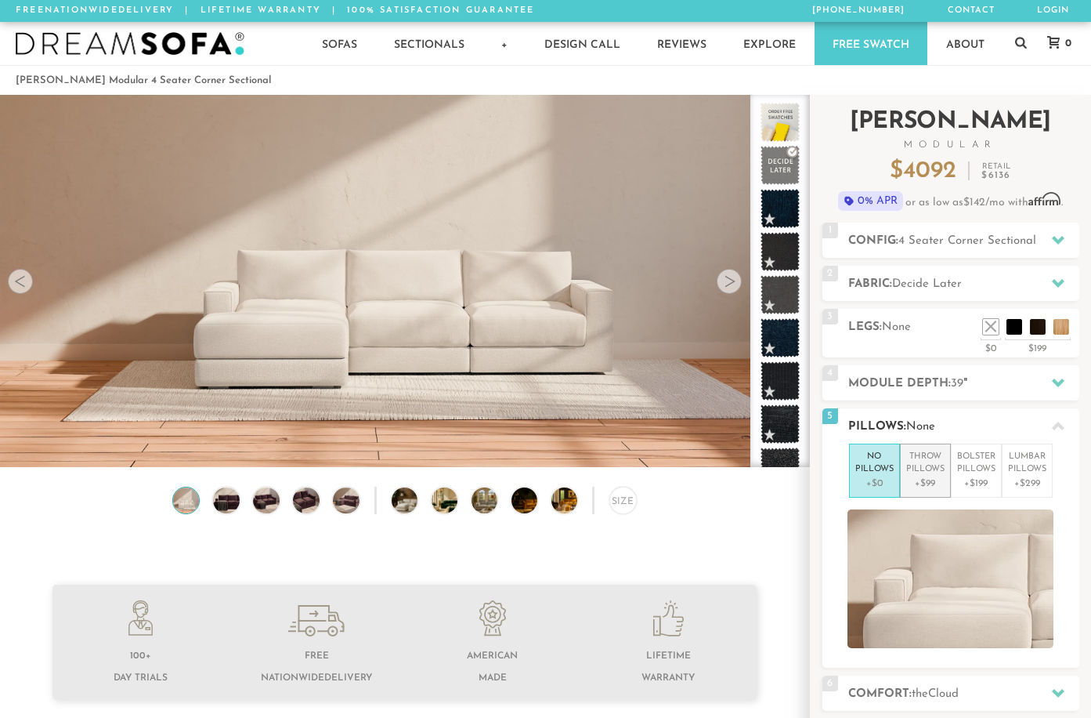
click at [910, 466] on p "Throw Pillows" at bounding box center [926, 464] width 38 height 26
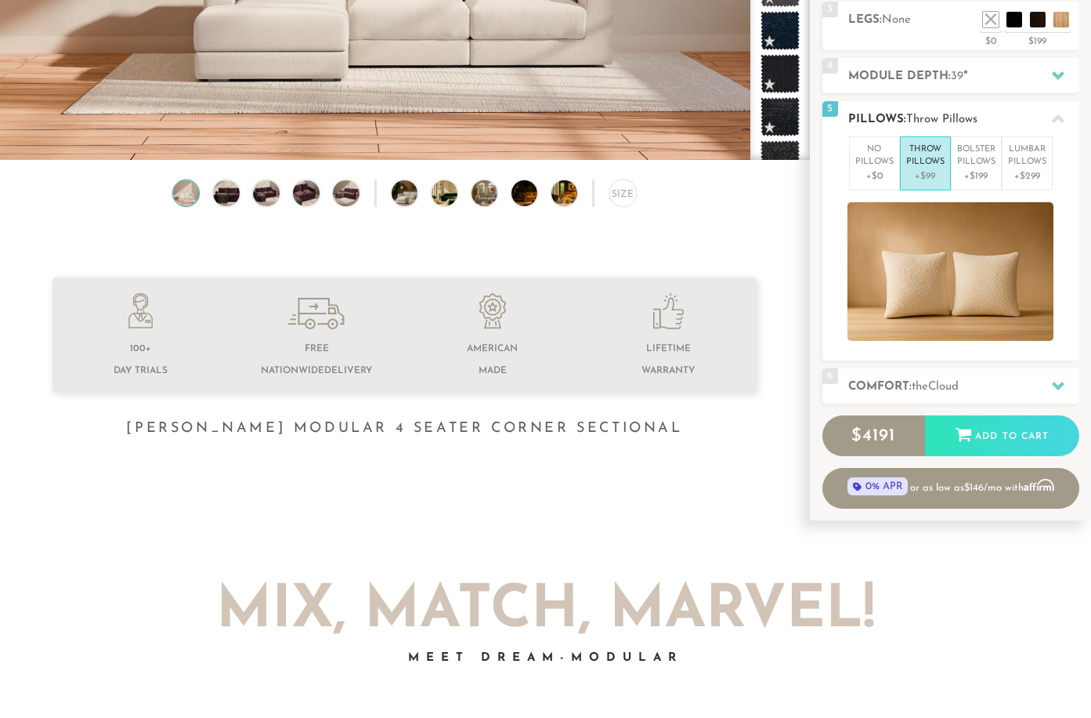
scroll to position [313, 0]
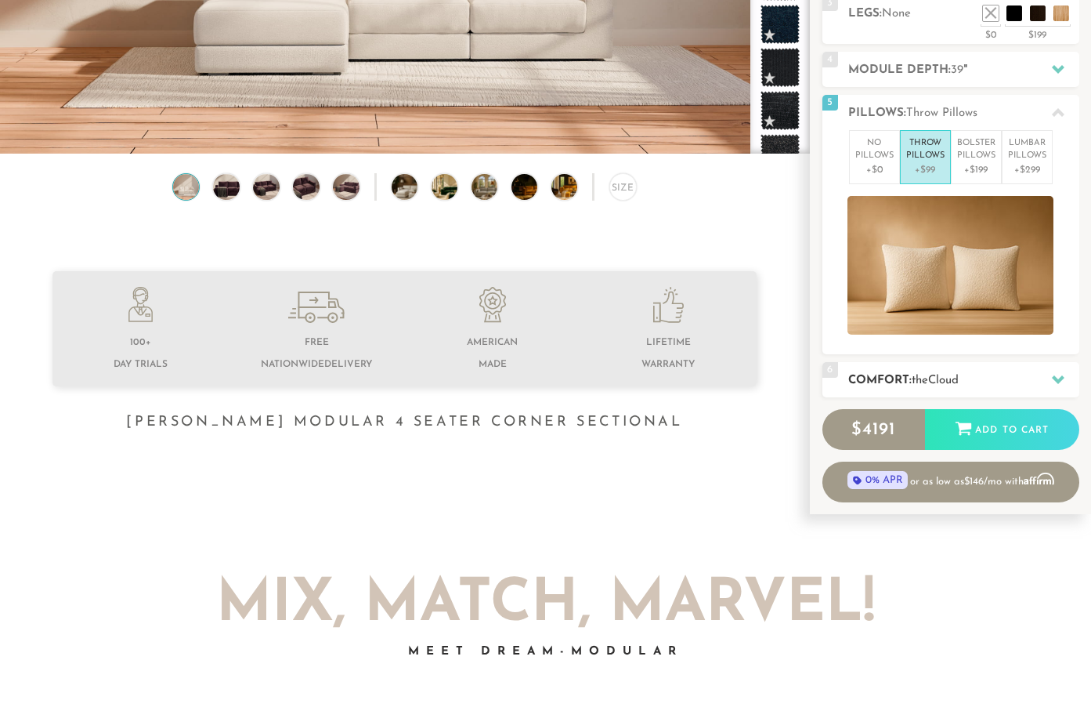
click at [1046, 376] on div at bounding box center [1058, 380] width 33 height 32
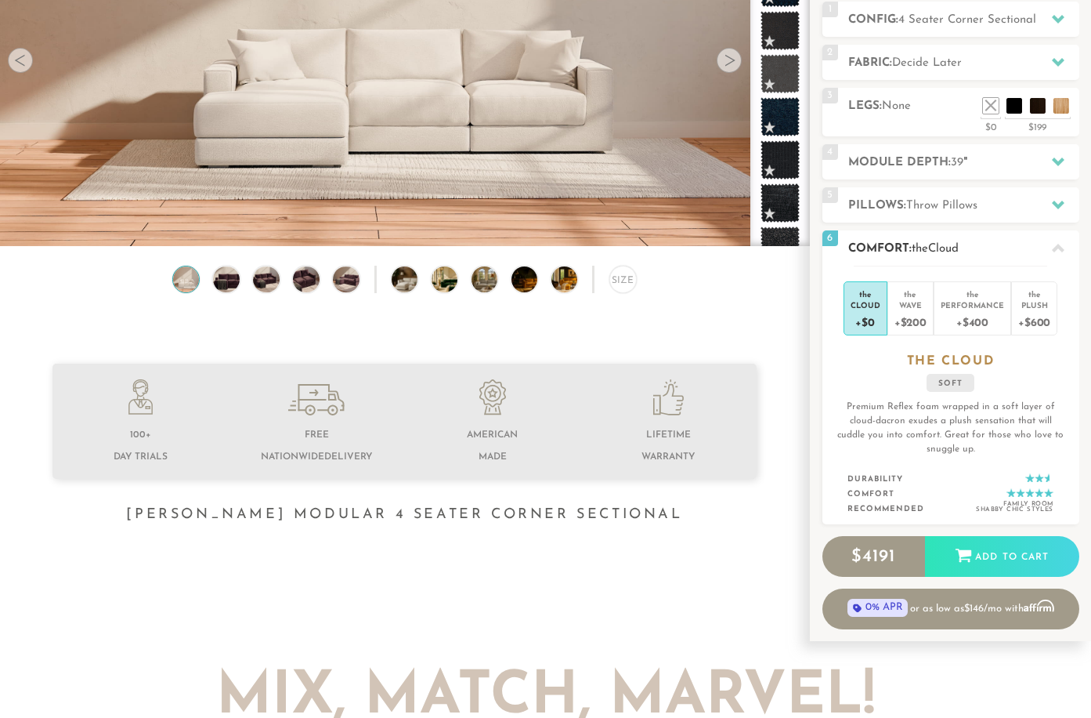
scroll to position [0, 0]
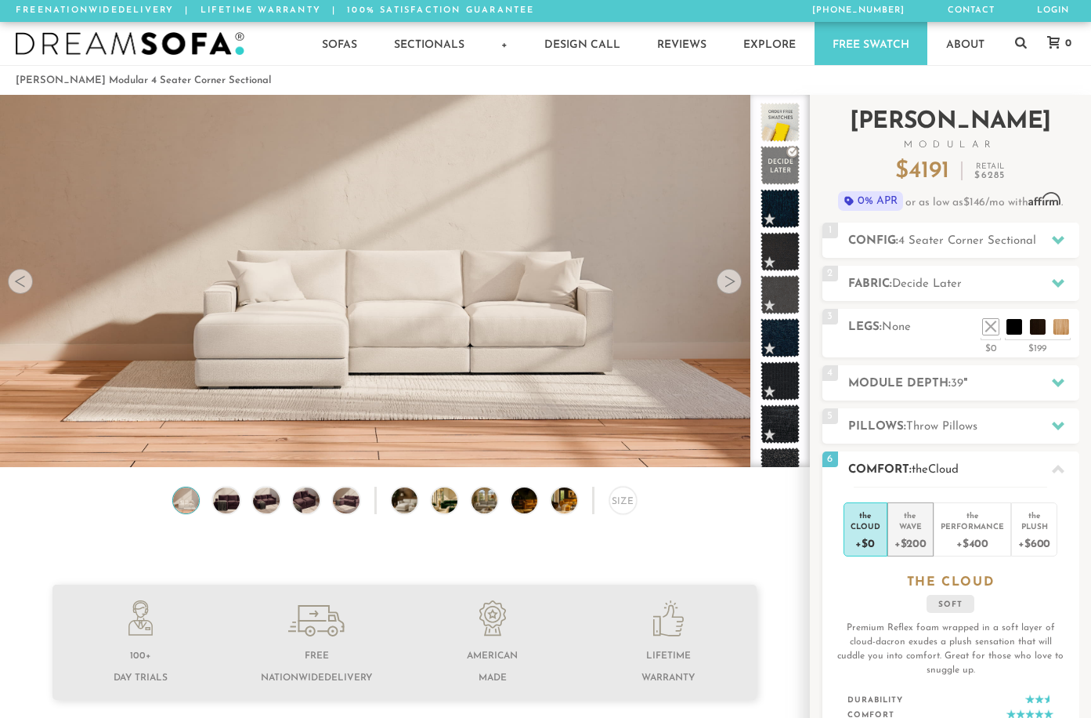
click at [910, 532] on div "+$200" at bounding box center [911, 542] width 32 height 23
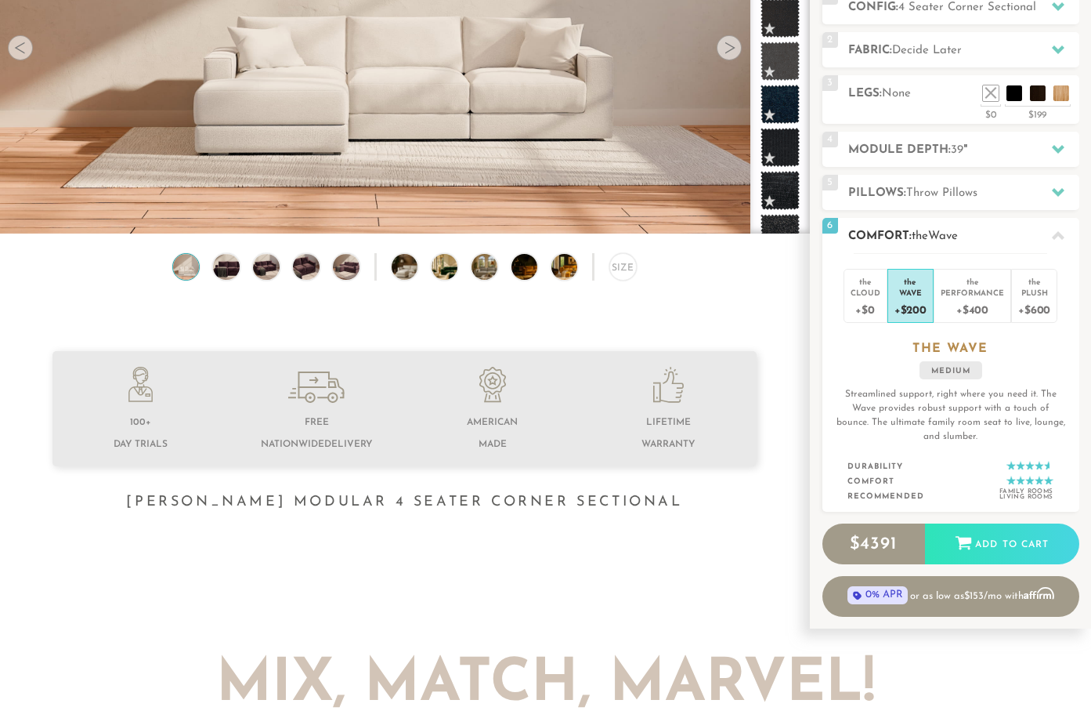
scroll to position [236, 0]
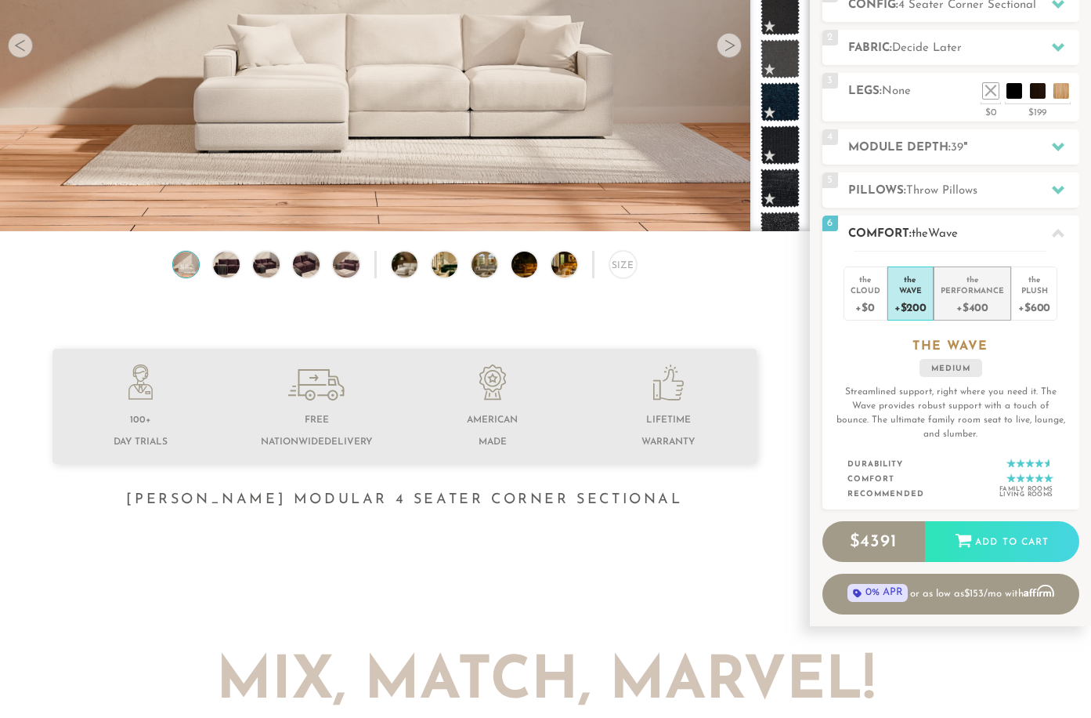
click at [969, 293] on div "Performance" at bounding box center [972, 289] width 63 height 11
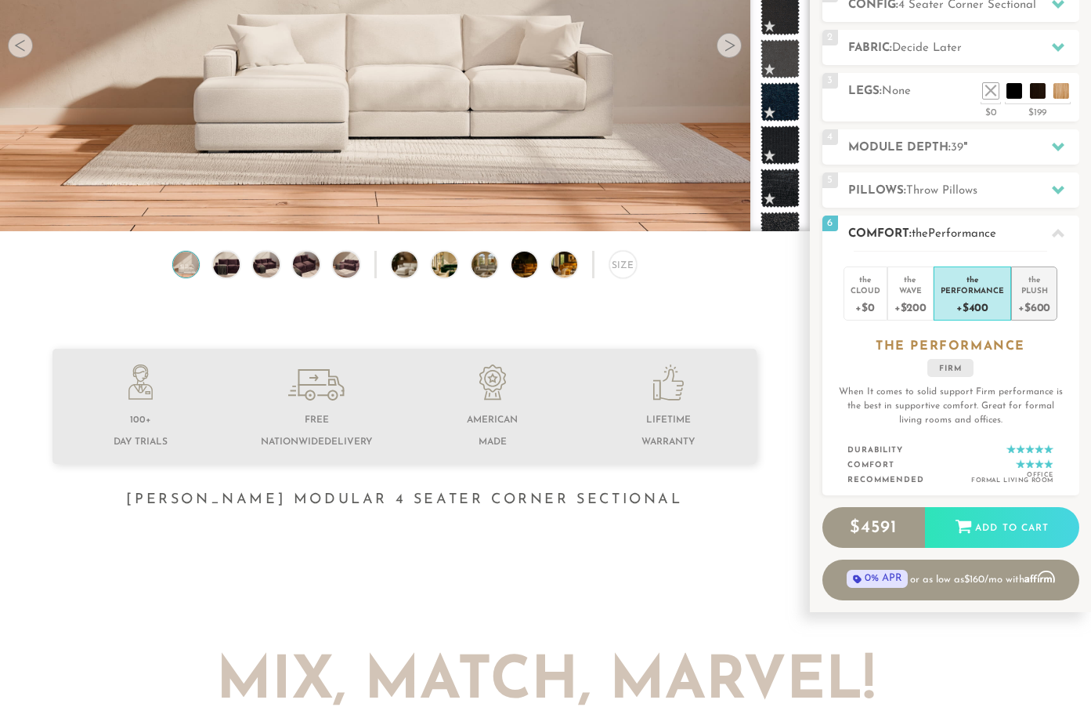
click at [1037, 293] on div "Plush" at bounding box center [1035, 289] width 32 height 11
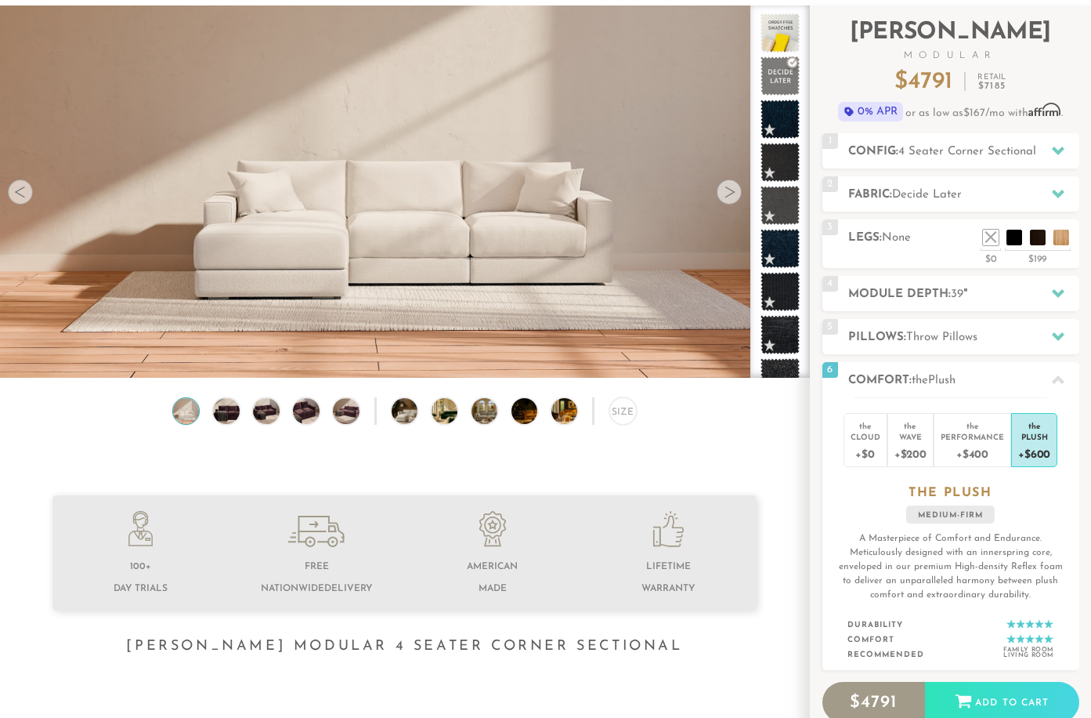
scroll to position [0, 0]
